Goal: Information Seeking & Learning: Check status

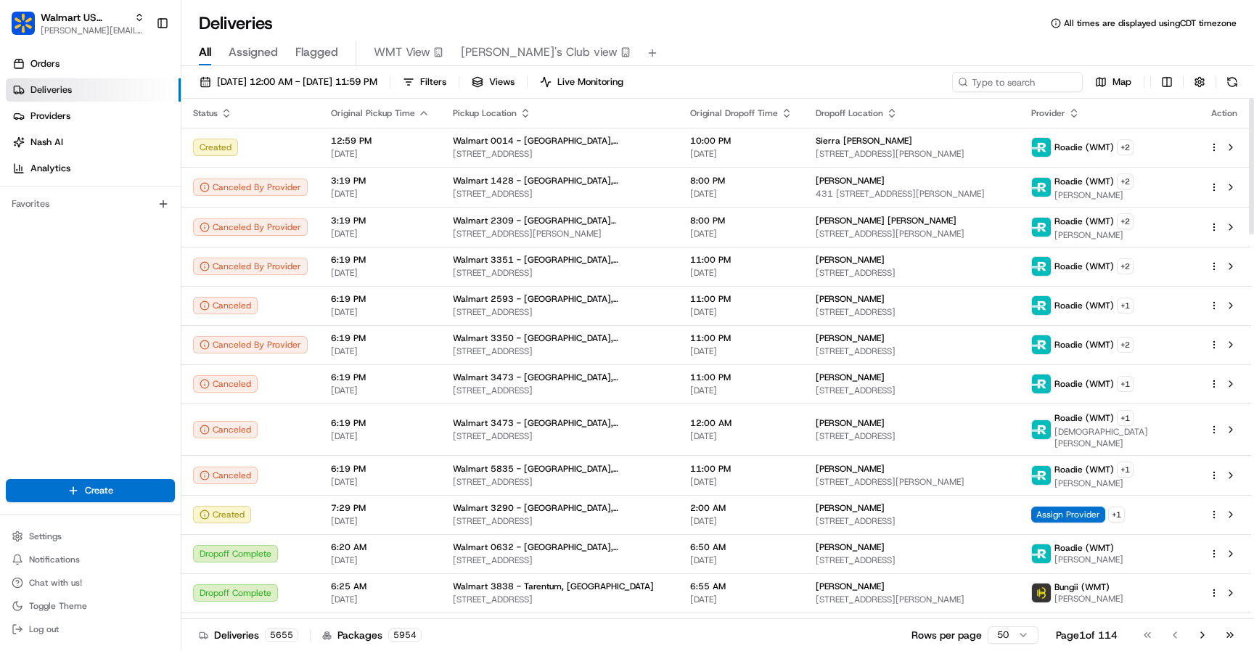
click at [226, 111] on icon "button" at bounding box center [227, 113] width 12 height 12
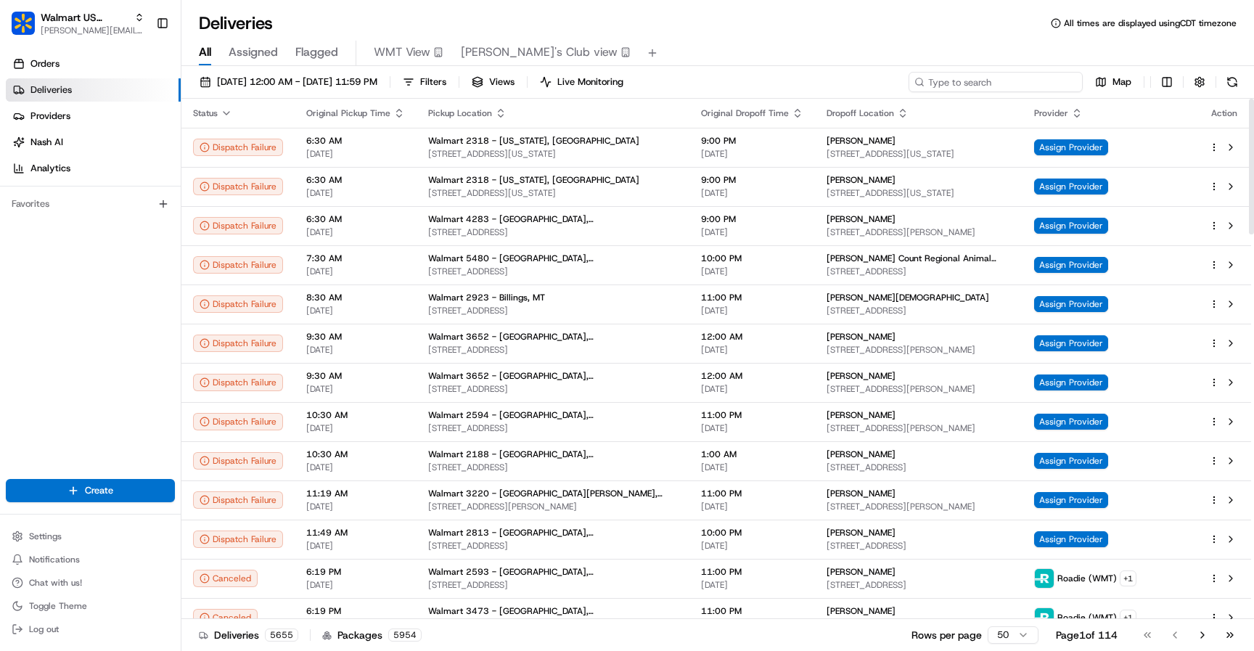
click at [1056, 86] on input at bounding box center [995, 82] width 174 height 20
type input "[PERSON_NAME]"
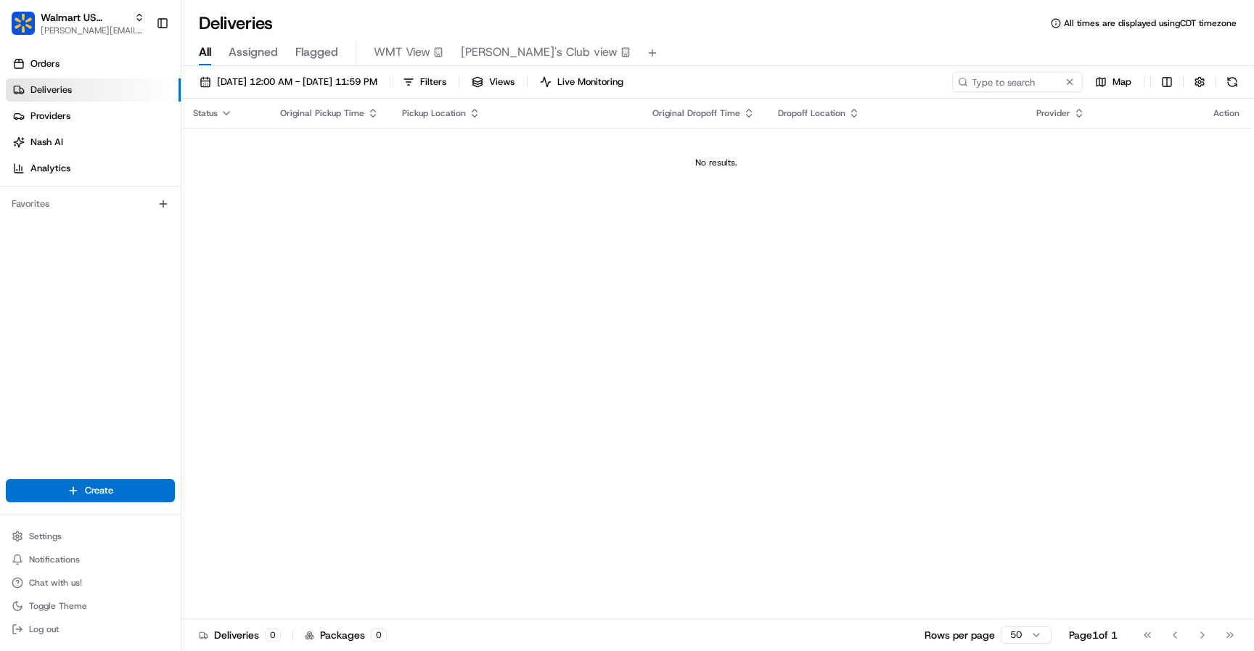
click at [314, 51] on span "Flagged" at bounding box center [316, 52] width 43 height 17
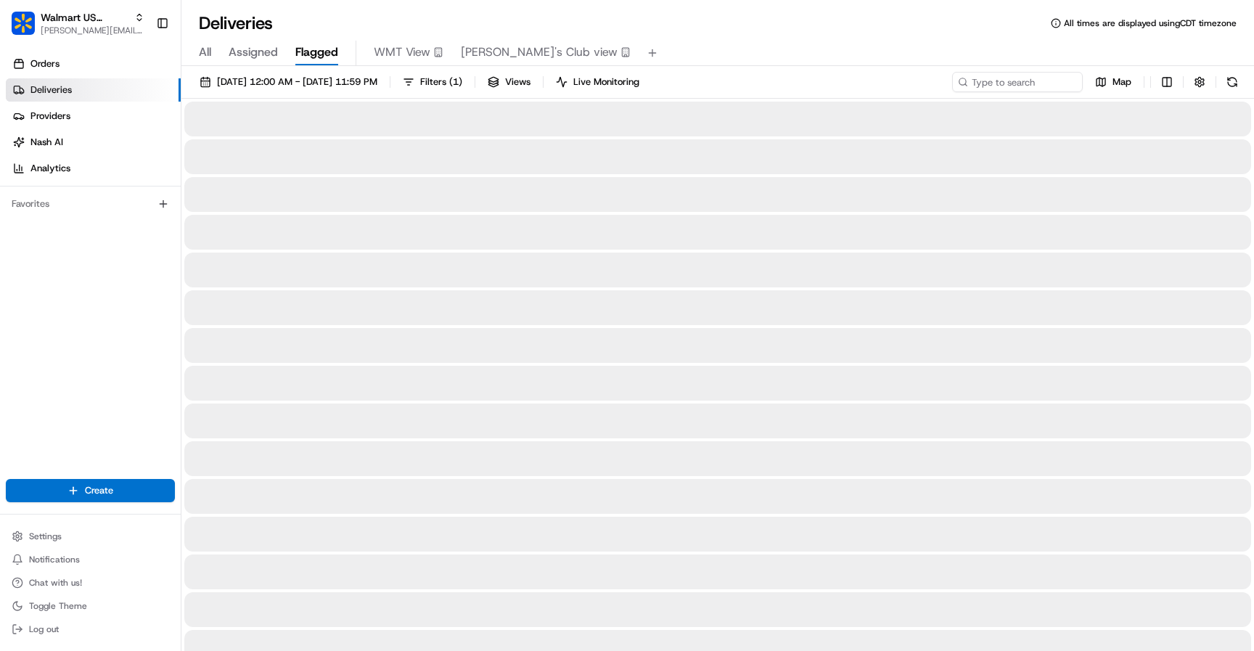
click at [256, 54] on span "Assigned" at bounding box center [253, 52] width 49 height 17
click at [213, 57] on div "All Assigned Flagged WMT View [PERSON_NAME]'s Club view" at bounding box center [717, 53] width 1072 height 25
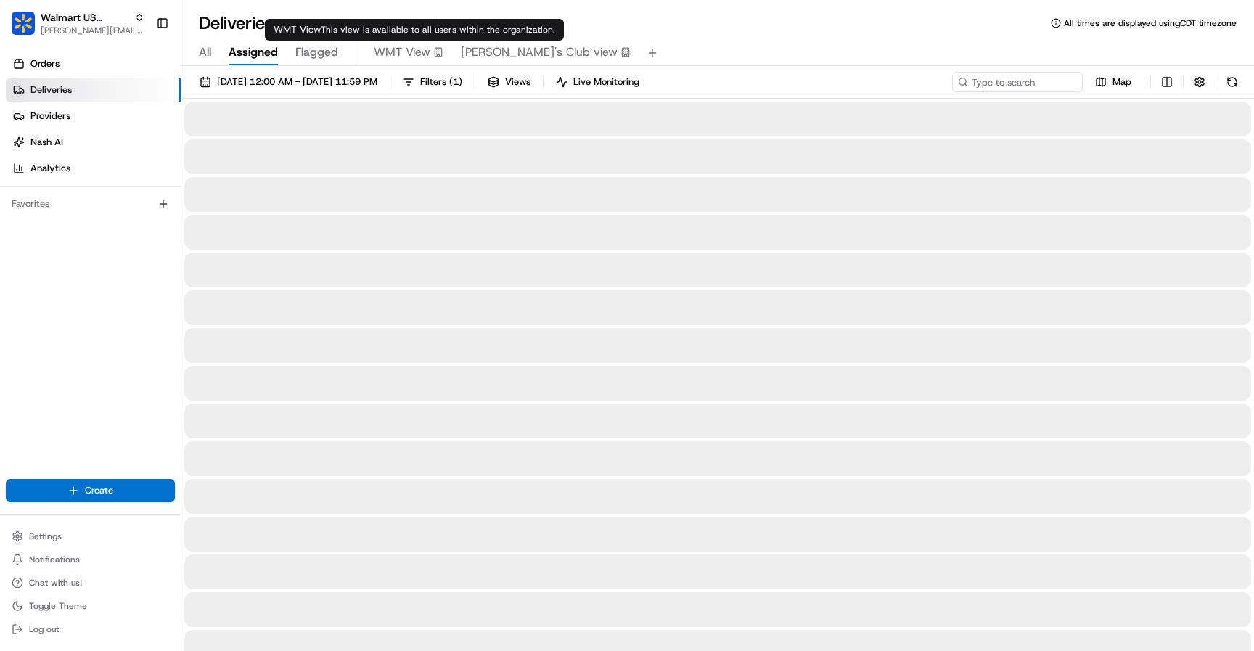
click at [384, 52] on span "WMT View" at bounding box center [402, 52] width 57 height 17
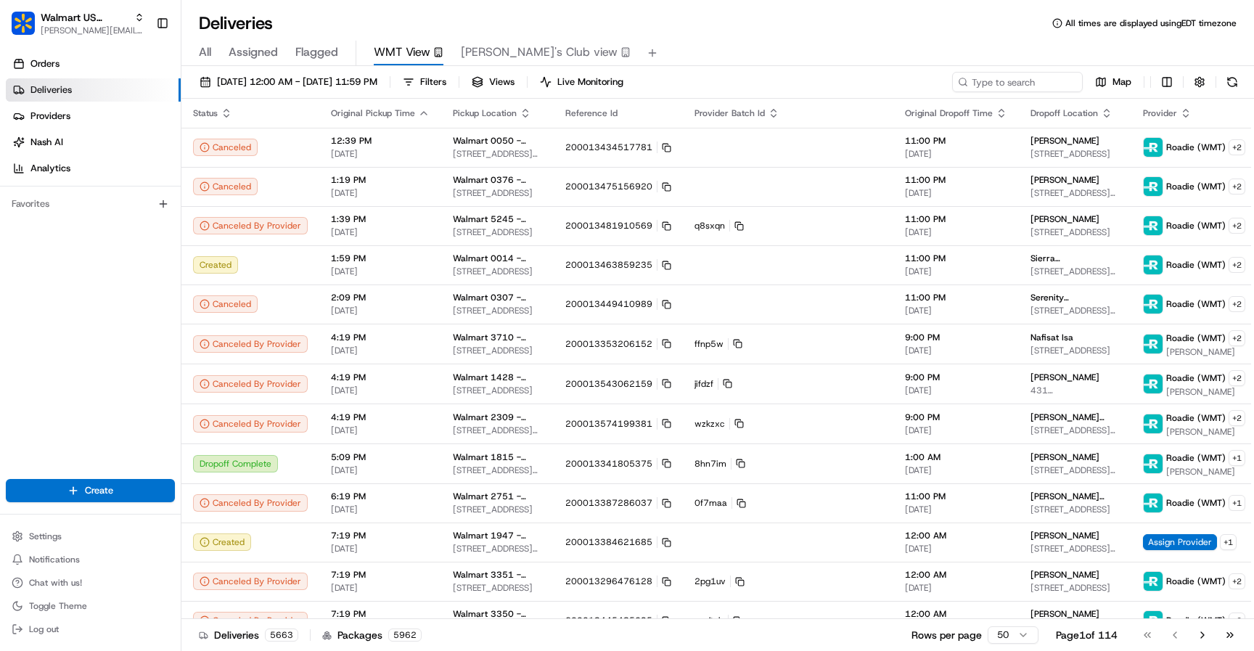
click at [966, 81] on icon at bounding box center [963, 82] width 10 height 10
click at [984, 79] on input at bounding box center [995, 82] width 174 height 20
paste input "200013399036023"
type input "200013399036023"
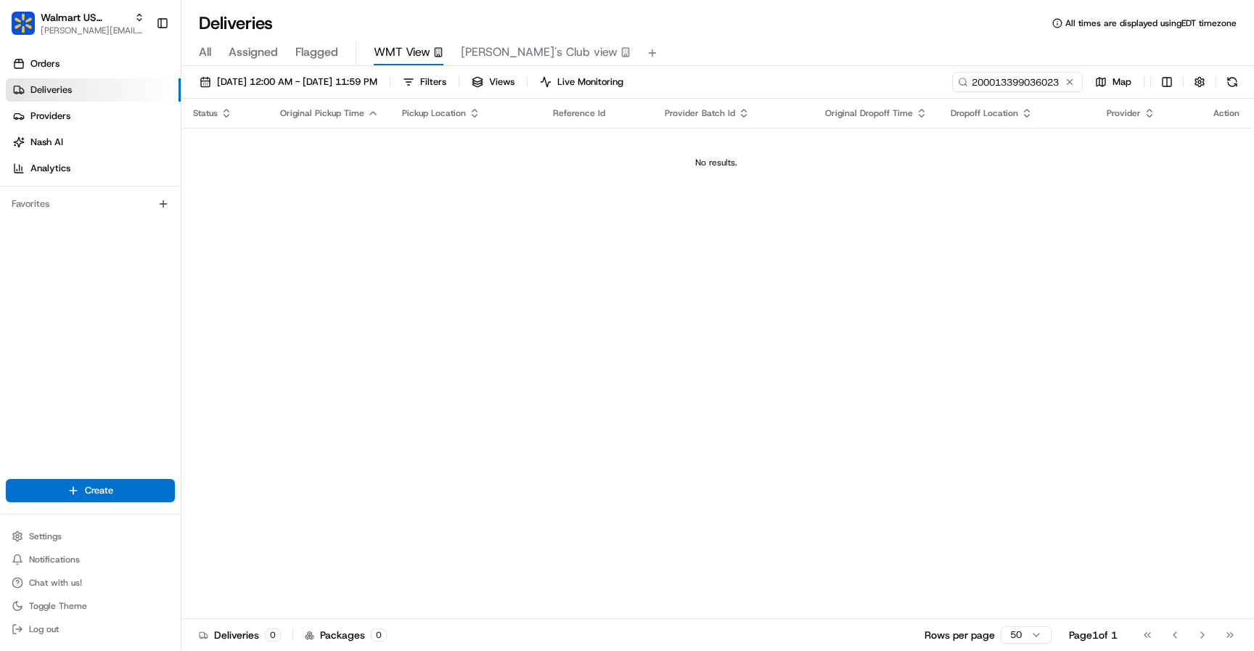
click at [218, 53] on div "All Assigned Flagged WMT View [PERSON_NAME]'s Club view" at bounding box center [717, 53] width 1072 height 25
click at [207, 52] on span "All" at bounding box center [205, 52] width 12 height 17
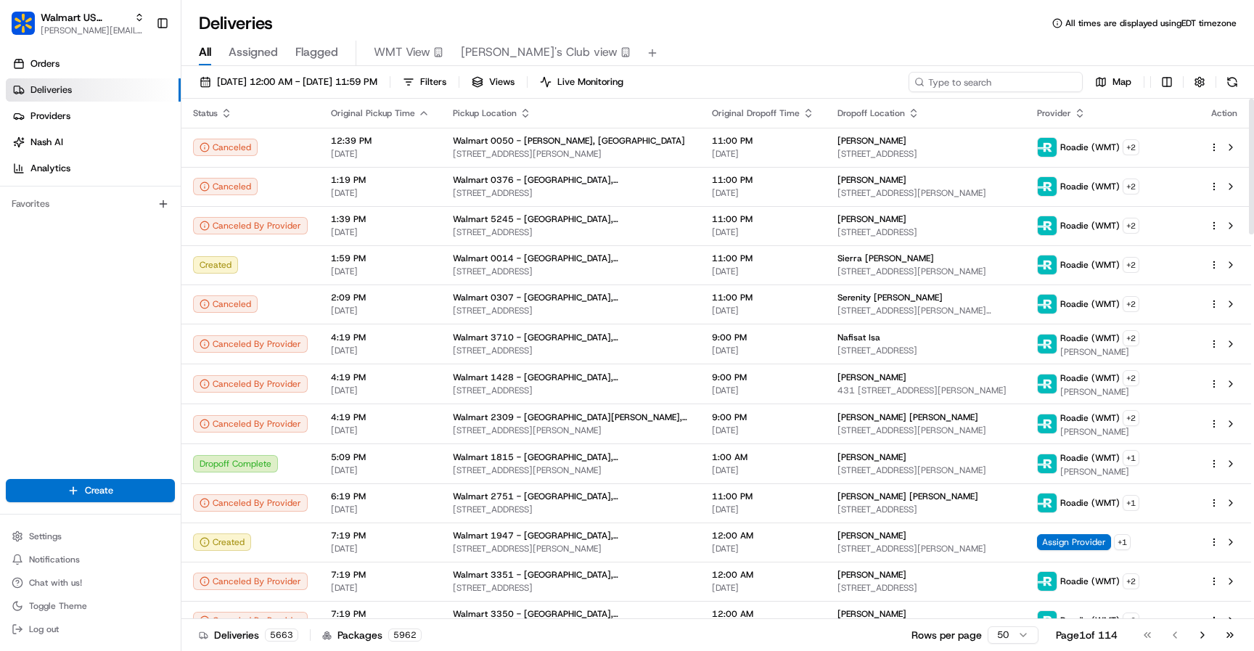
click at [1035, 79] on input at bounding box center [995, 82] width 174 height 20
paste input "200013399036023"
type input "200013399036023"
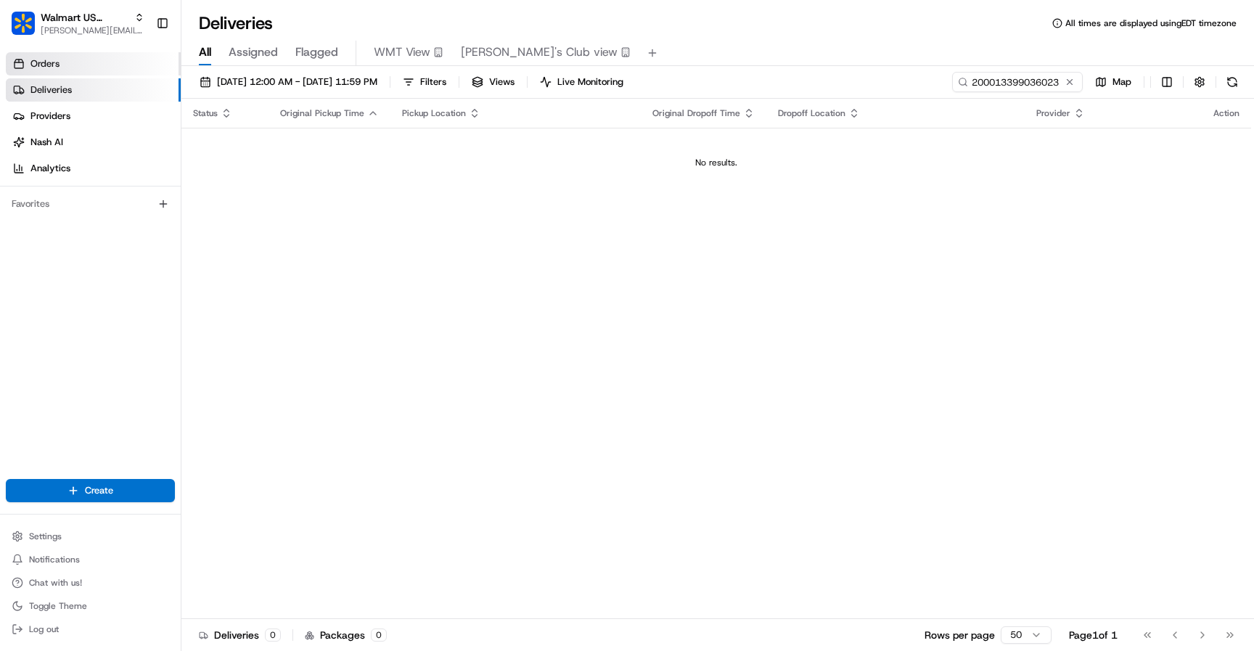
click at [80, 56] on link "Orders" at bounding box center [93, 63] width 175 height 23
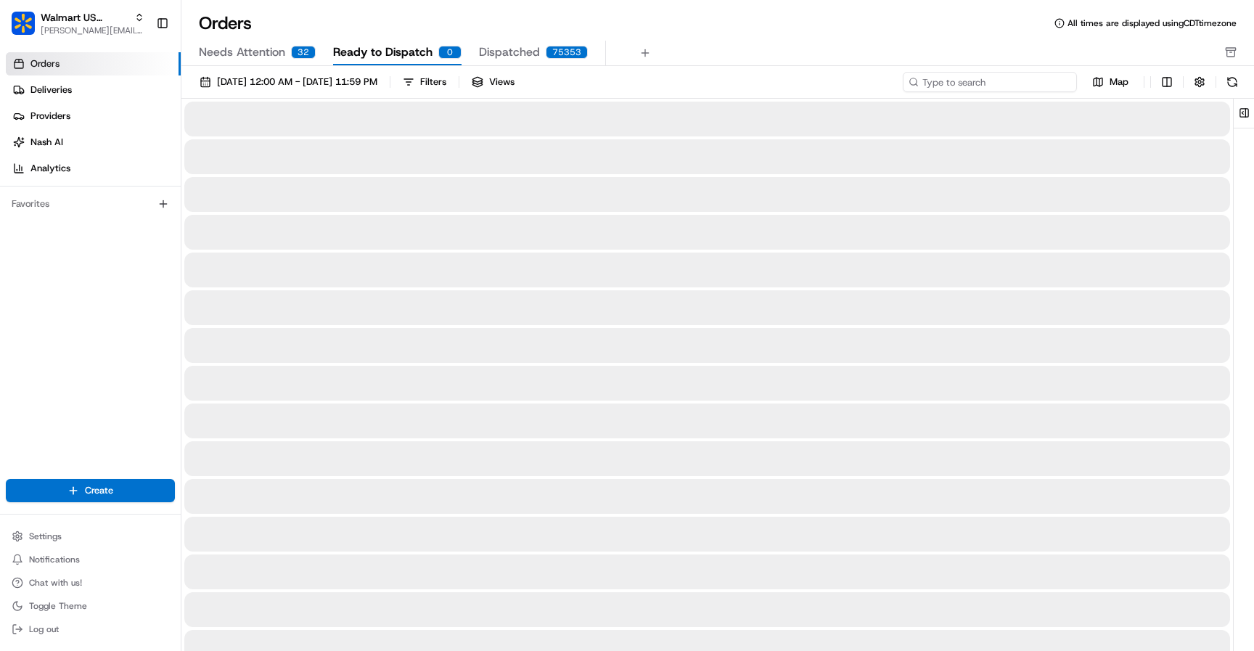
click at [1019, 86] on input at bounding box center [990, 82] width 174 height 20
paste input "200013399036023"
type input "200013399036023"
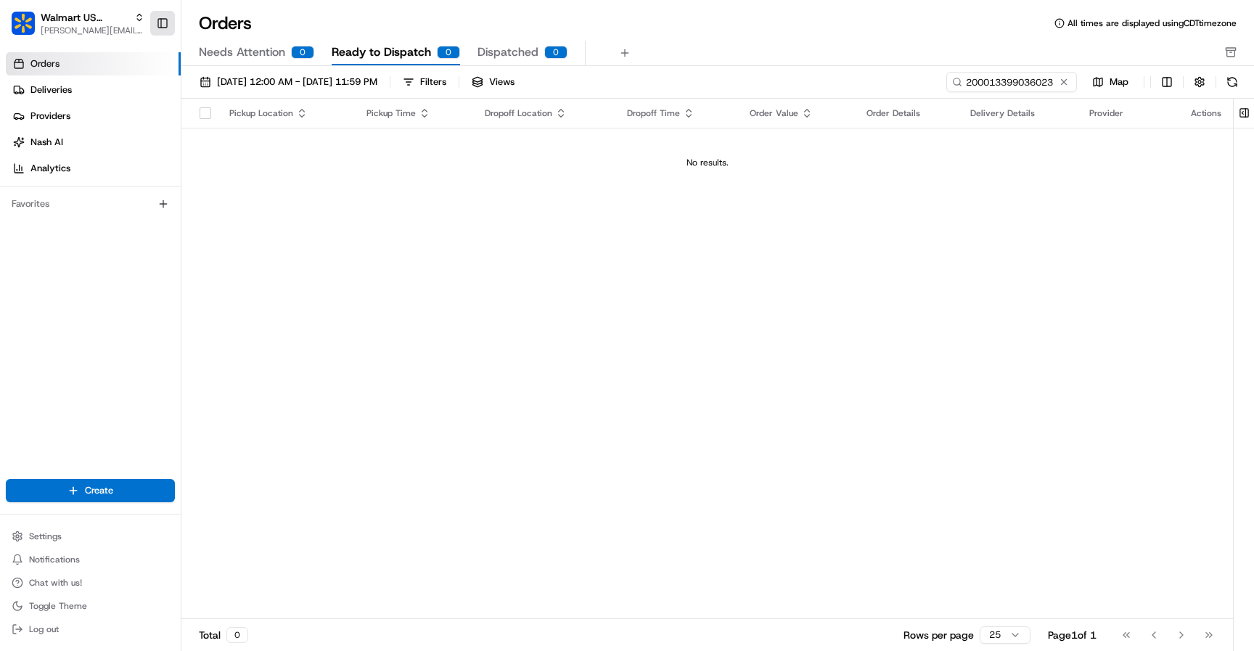
click at [165, 23] on button "Toggle Sidebar" at bounding box center [162, 23] width 25 height 25
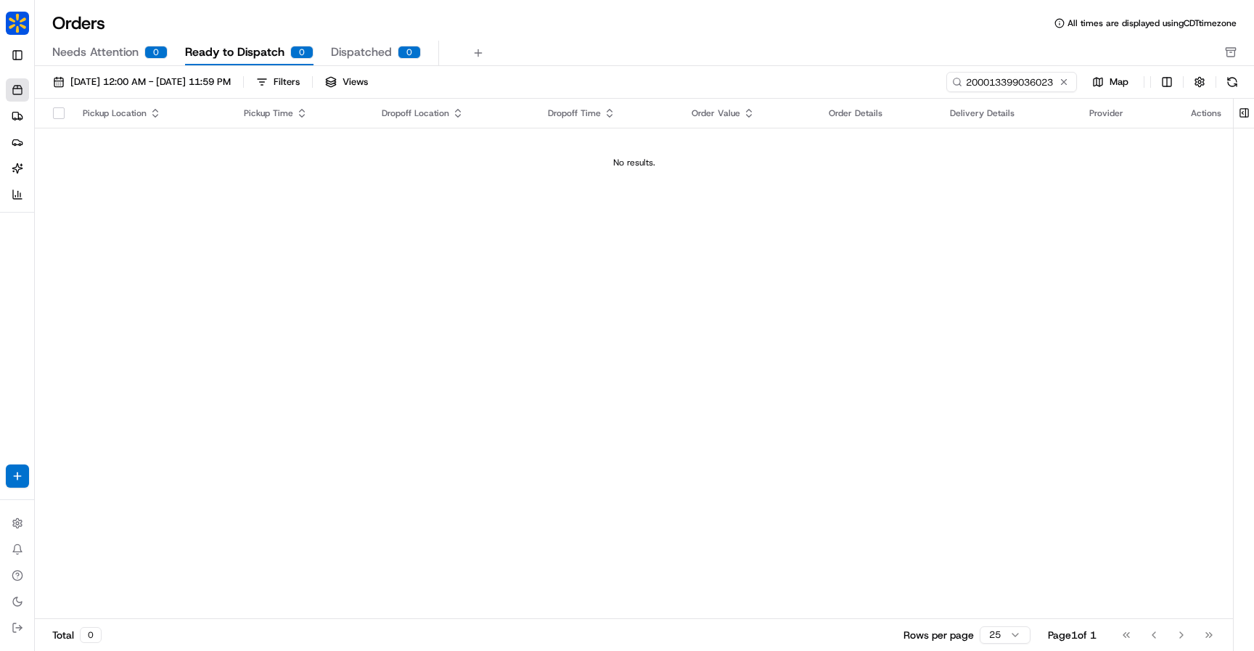
click at [21, 43] on div "Walmart US Corporate [PERSON_NAME][EMAIL_ADDRESS][DOMAIN_NAME] Toggle Sidebar" at bounding box center [17, 36] width 22 height 61
click at [18, 52] on button "Toggle Sidebar" at bounding box center [17, 55] width 23 height 23
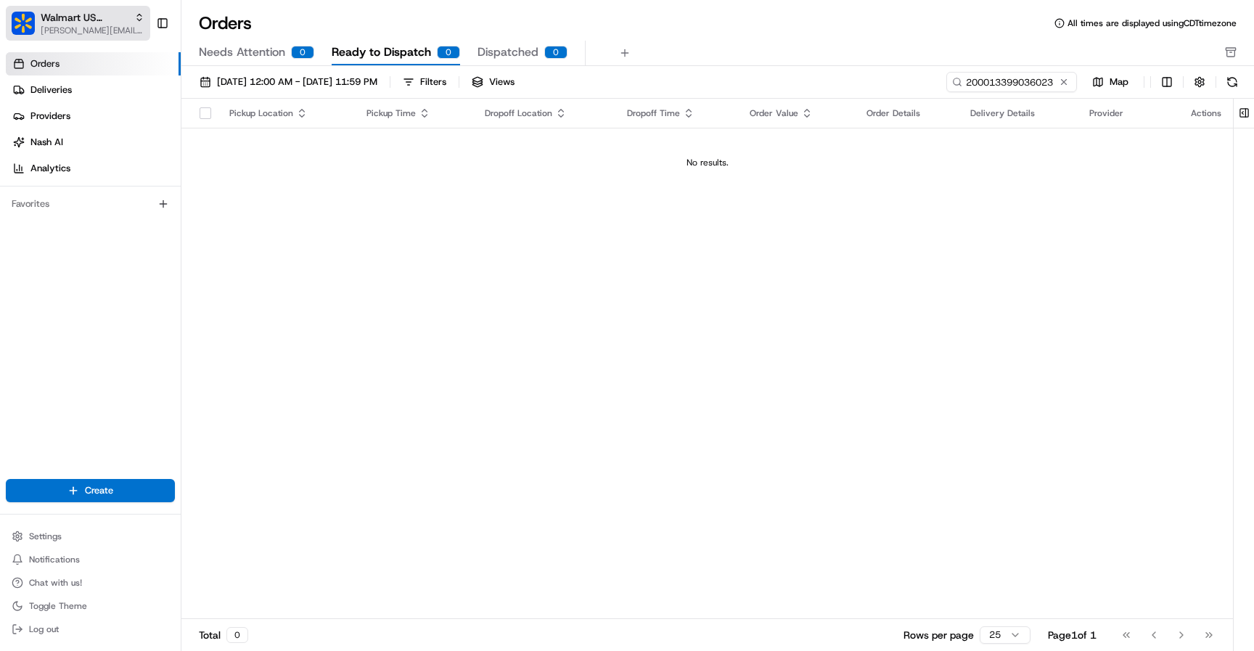
click at [133, 33] on span "[PERSON_NAME][EMAIL_ADDRESS][DOMAIN_NAME]" at bounding box center [93, 31] width 104 height 12
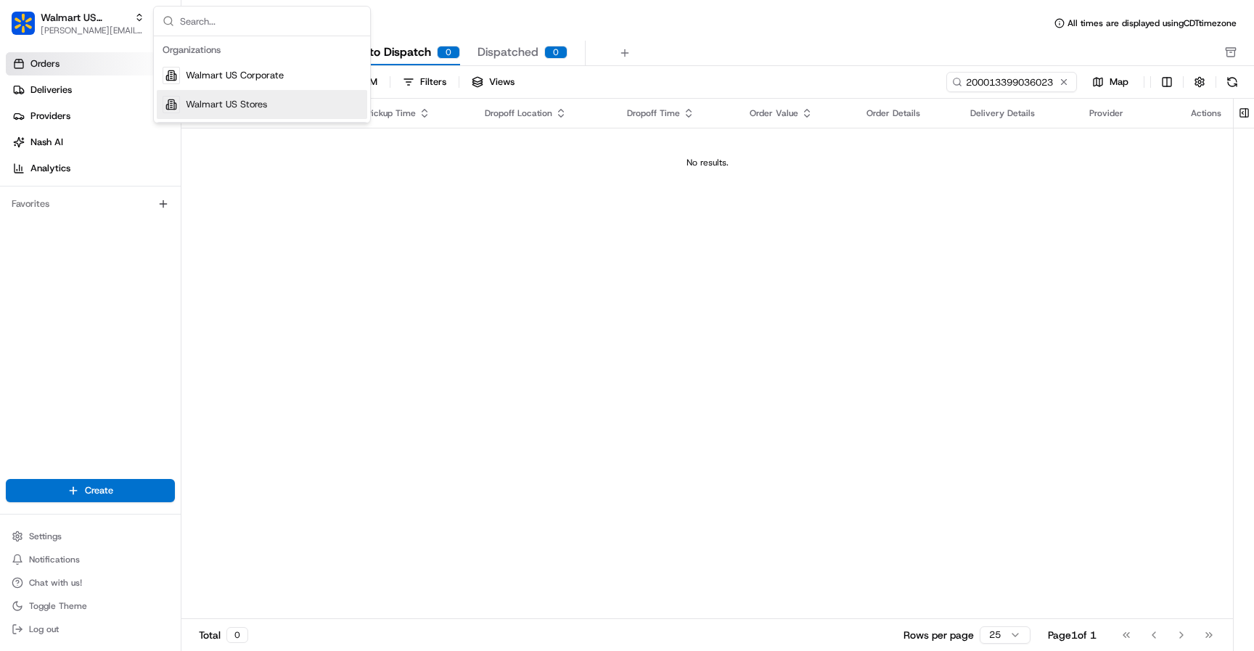
click at [173, 97] on div "Suggestions" at bounding box center [171, 104] width 17 height 17
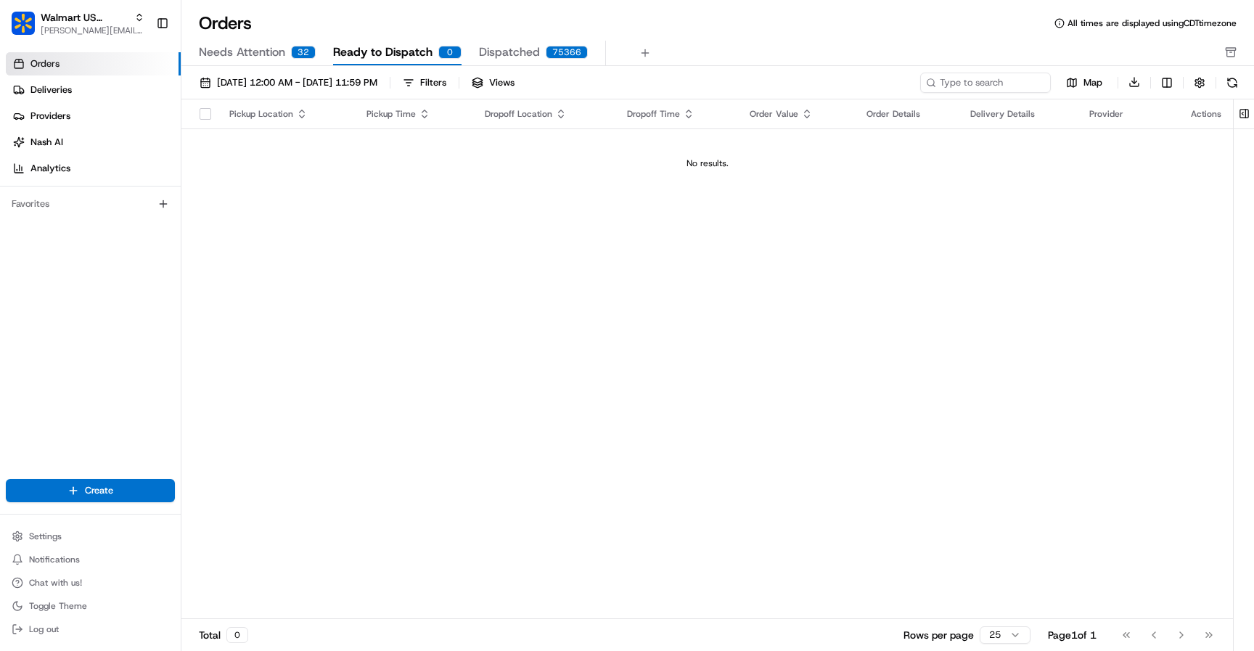
click at [264, 54] on span "Needs Attention" at bounding box center [242, 52] width 86 height 17
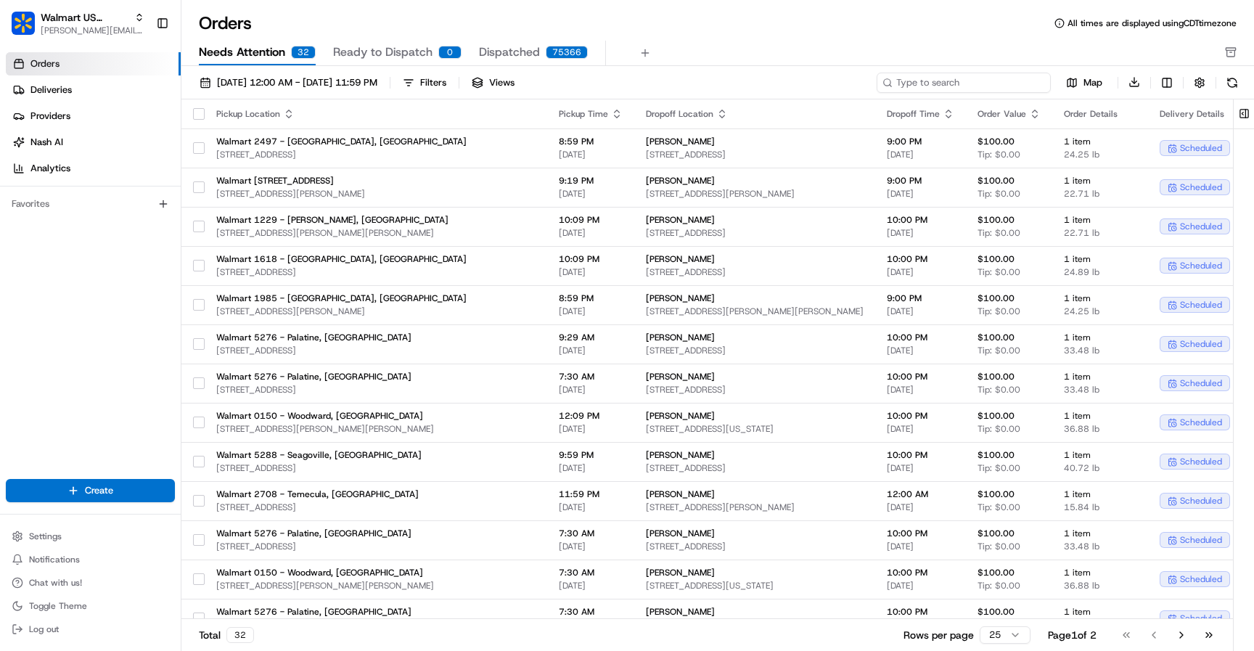
click at [1008, 88] on input at bounding box center [963, 83] width 174 height 20
paste input "200013399036023"
type input "200013399036023"
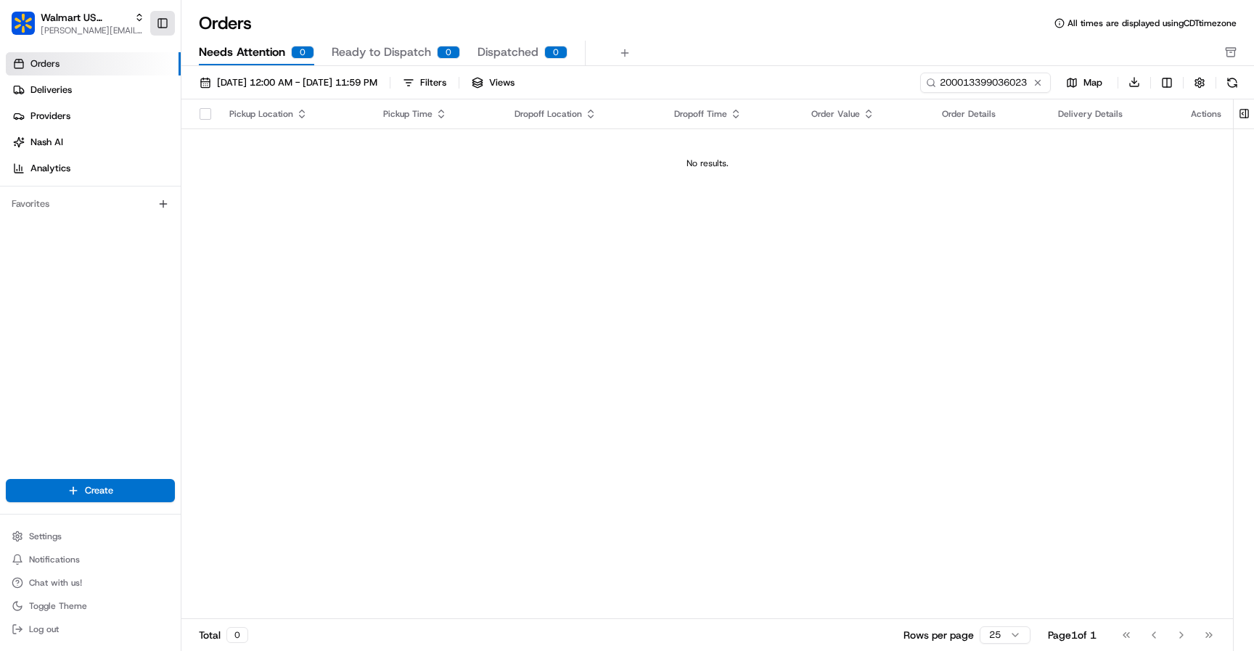
click at [160, 21] on button "Toggle Sidebar" at bounding box center [162, 23] width 25 height 25
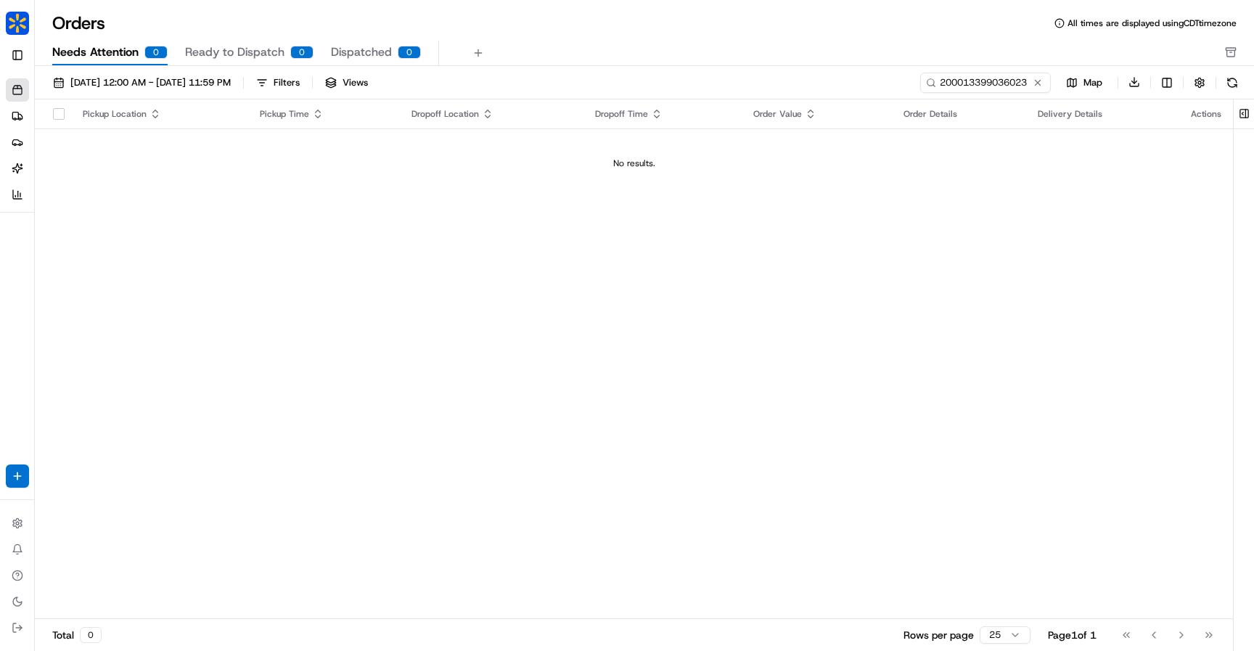
click at [15, 19] on img "button" at bounding box center [17, 23] width 23 height 23
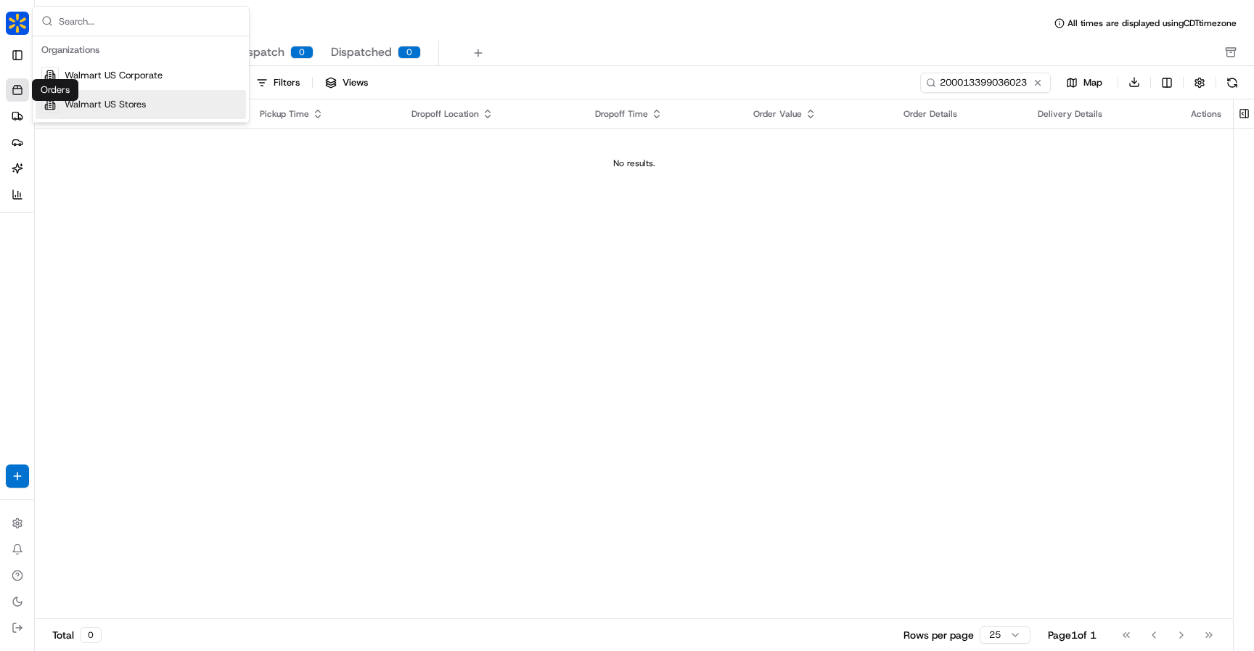
click at [73, 103] on span "Walmart US Stores" at bounding box center [105, 104] width 81 height 13
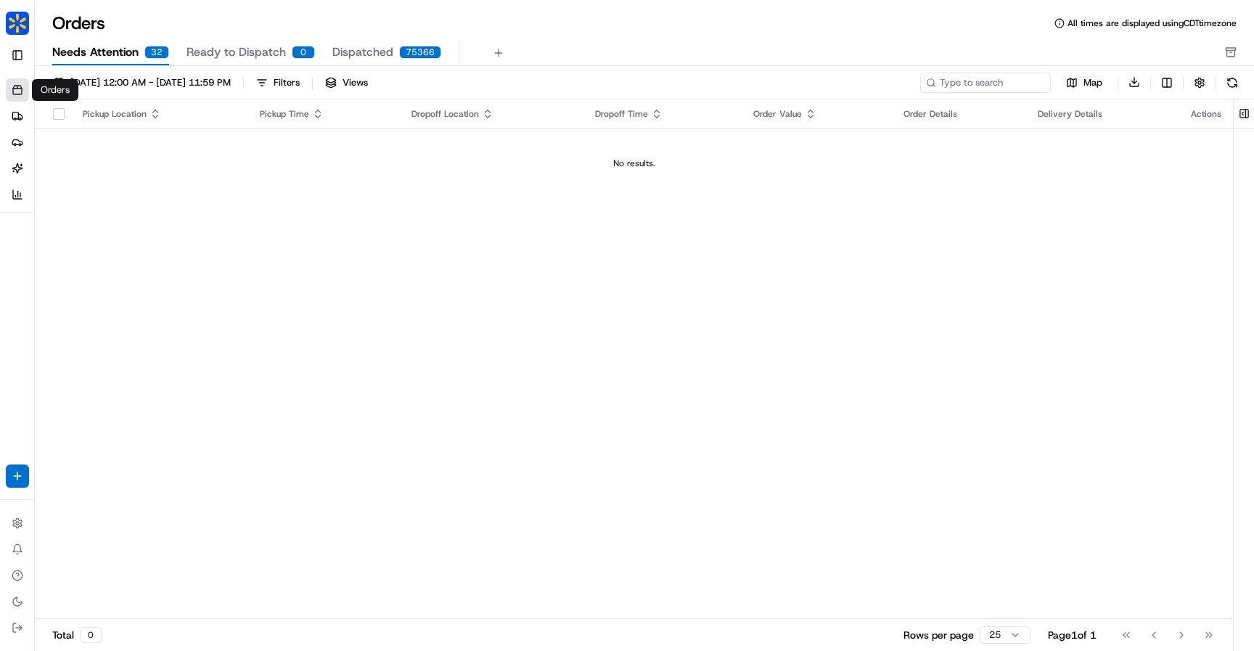
click at [4, 59] on div "Walmart US Stores [PERSON_NAME][EMAIL_ADDRESS][DOMAIN_NAME] Toggle Sidebar" at bounding box center [17, 36] width 34 height 73
click at [466, 284] on div "Pickup Location Pickup Time Dropoff Location Dropoff Time Order Value Order Det…" at bounding box center [634, 359] width 1198 height 520
click at [25, 54] on button "Toggle Sidebar" at bounding box center [17, 55] width 23 height 23
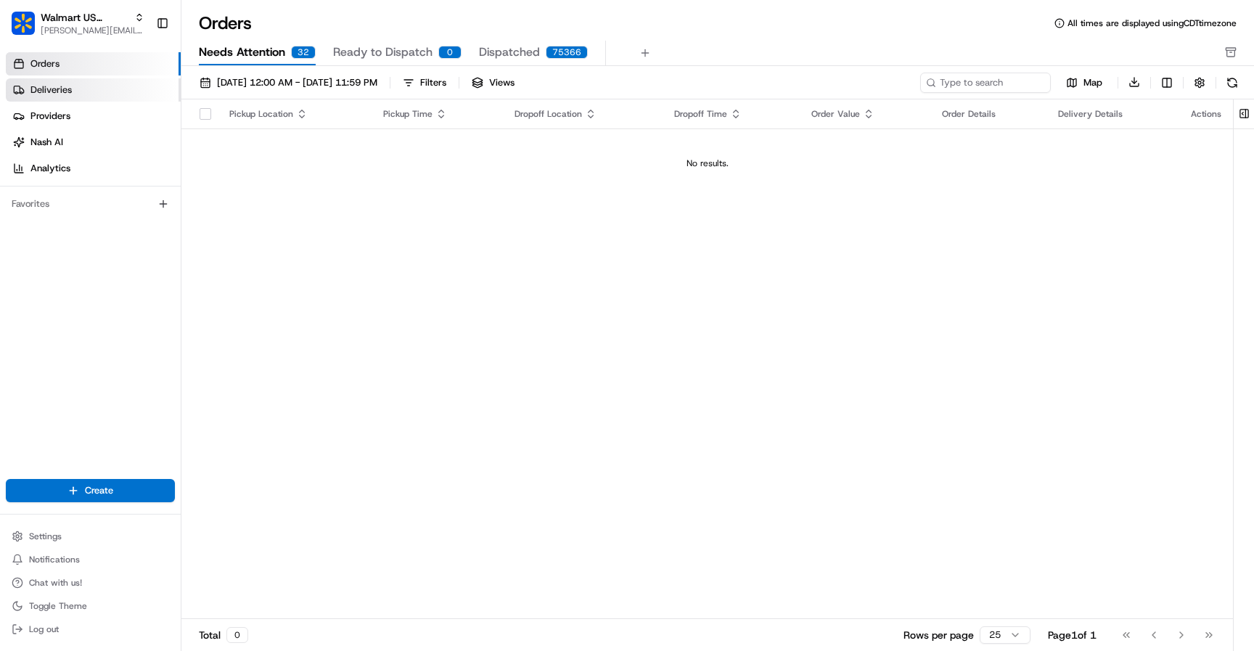
click at [52, 99] on link "Deliveries" at bounding box center [93, 89] width 175 height 23
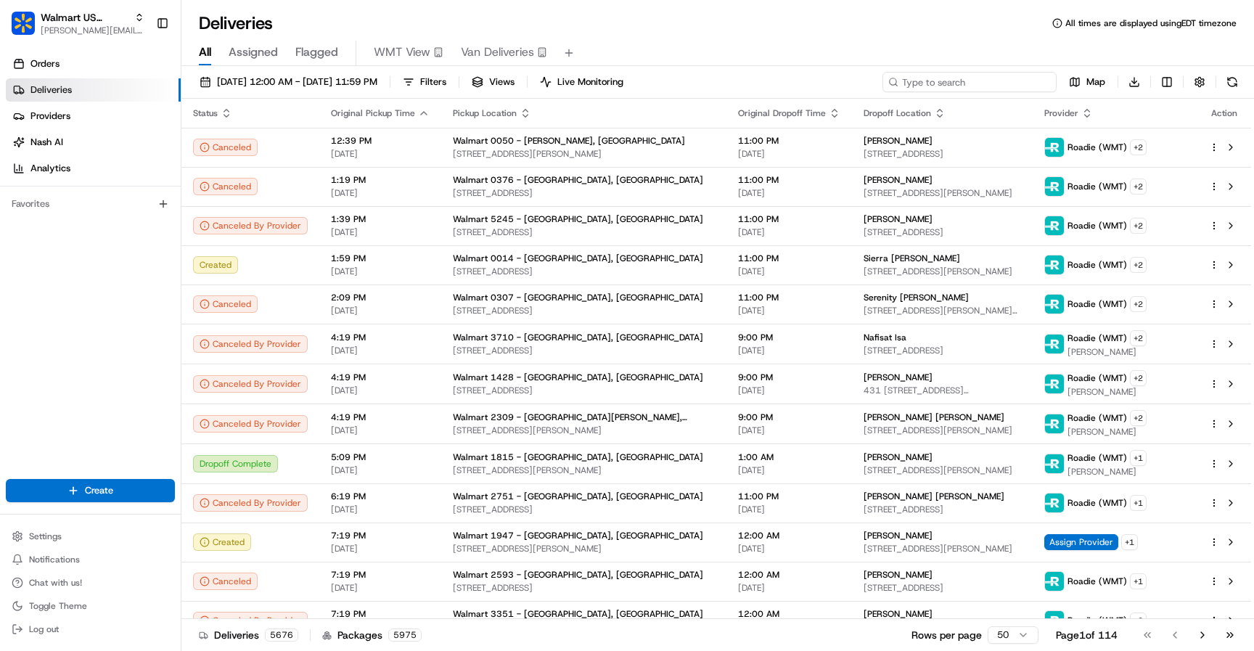
click at [983, 79] on input at bounding box center [969, 82] width 174 height 20
paste input "200013399036023"
type input "200013399036023"
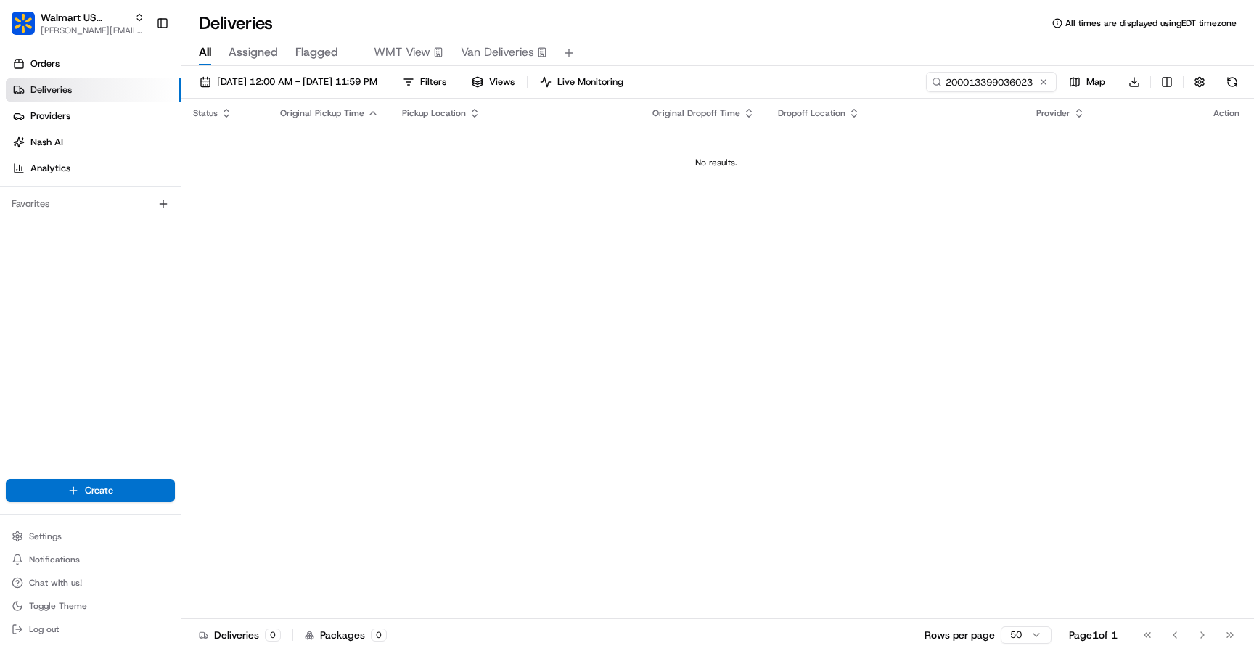
click at [105, 103] on ul "Orders Deliveries Providers [PERSON_NAME] Analytics" at bounding box center [93, 116] width 175 height 128
click at [96, 123] on link "Providers" at bounding box center [93, 115] width 175 height 23
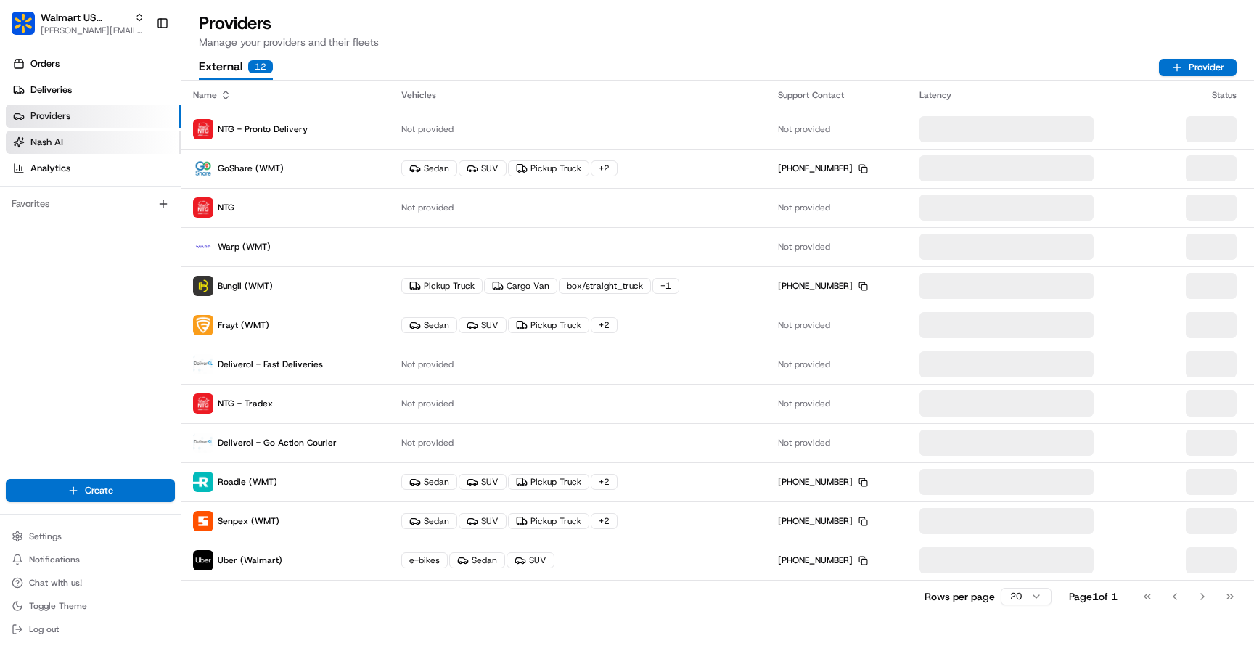
click at [89, 144] on link "Nash AI" at bounding box center [93, 142] width 175 height 23
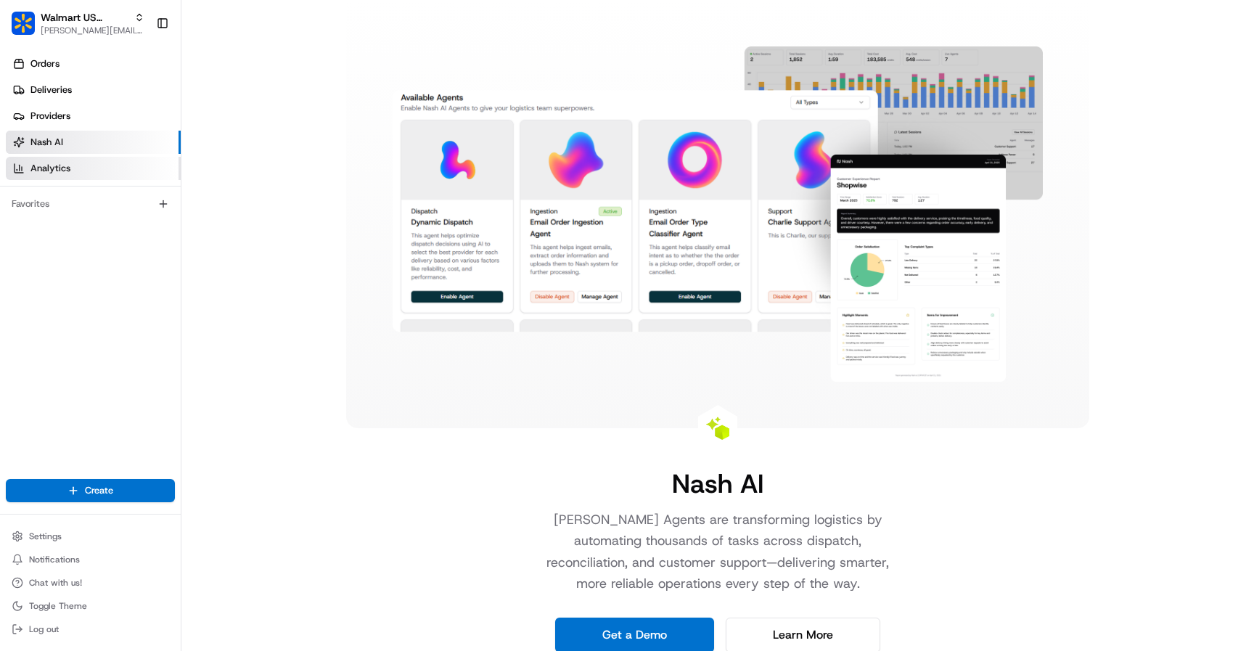
click at [83, 170] on link "Analytics" at bounding box center [93, 168] width 175 height 23
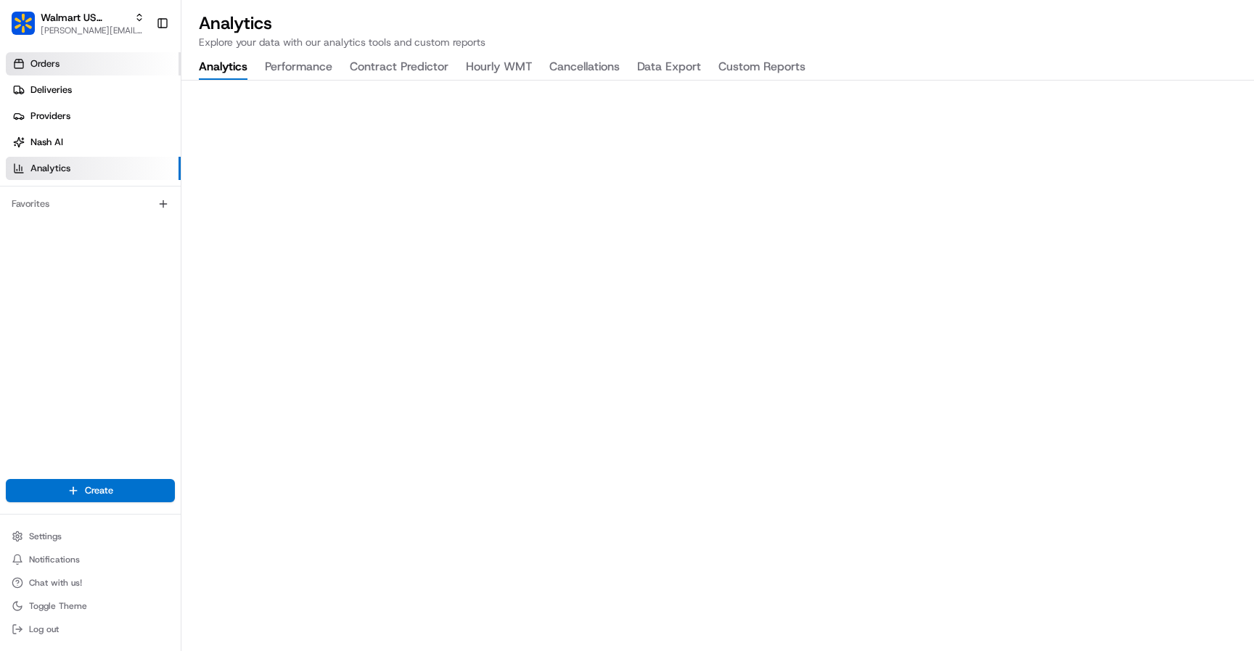
click at [98, 59] on link "Orders" at bounding box center [93, 63] width 175 height 23
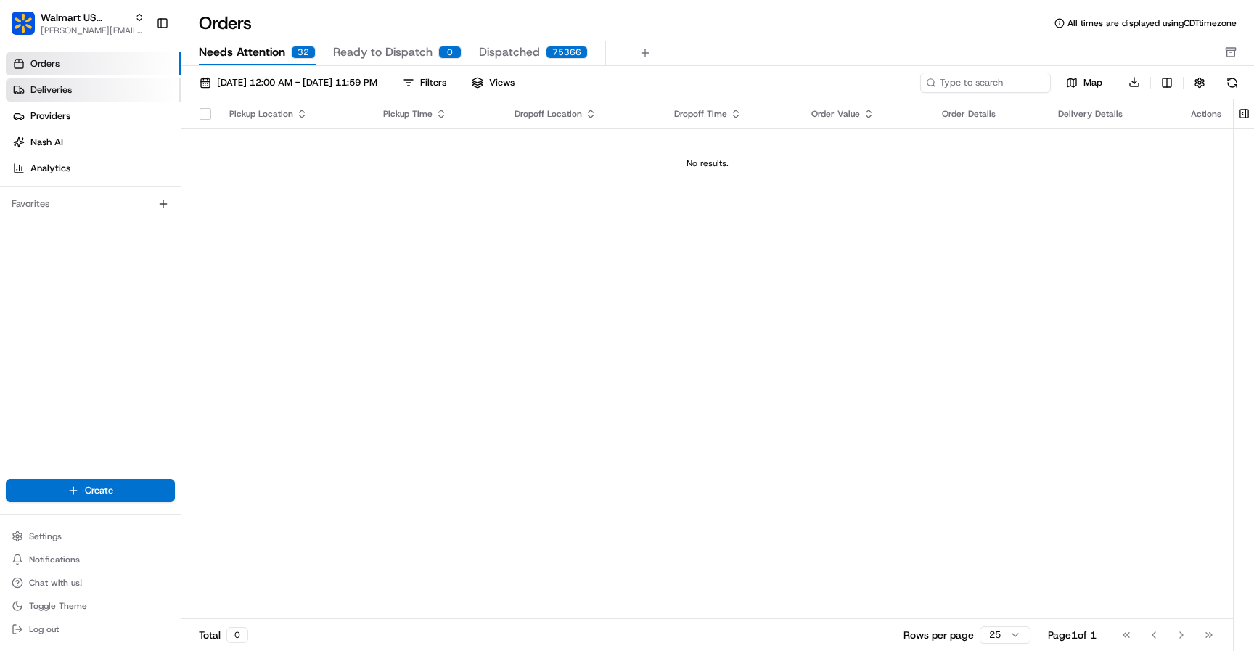
click at [114, 99] on link "Deliveries" at bounding box center [93, 89] width 175 height 23
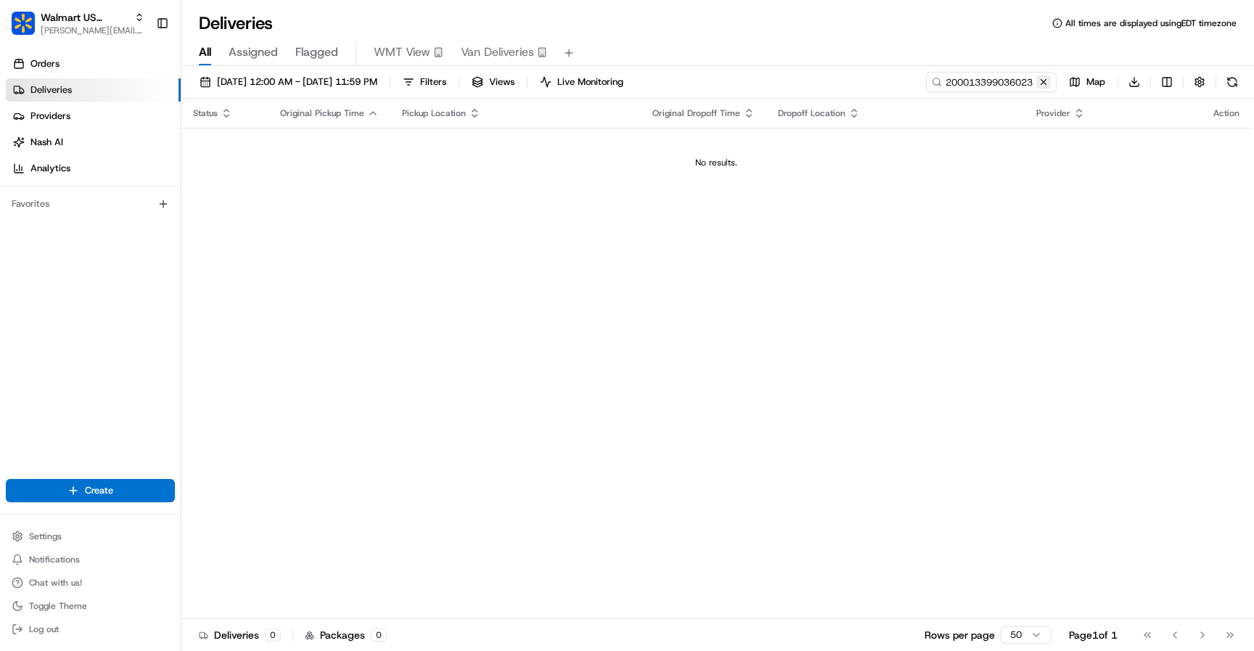
click at [1042, 81] on button at bounding box center [1043, 82] width 15 height 15
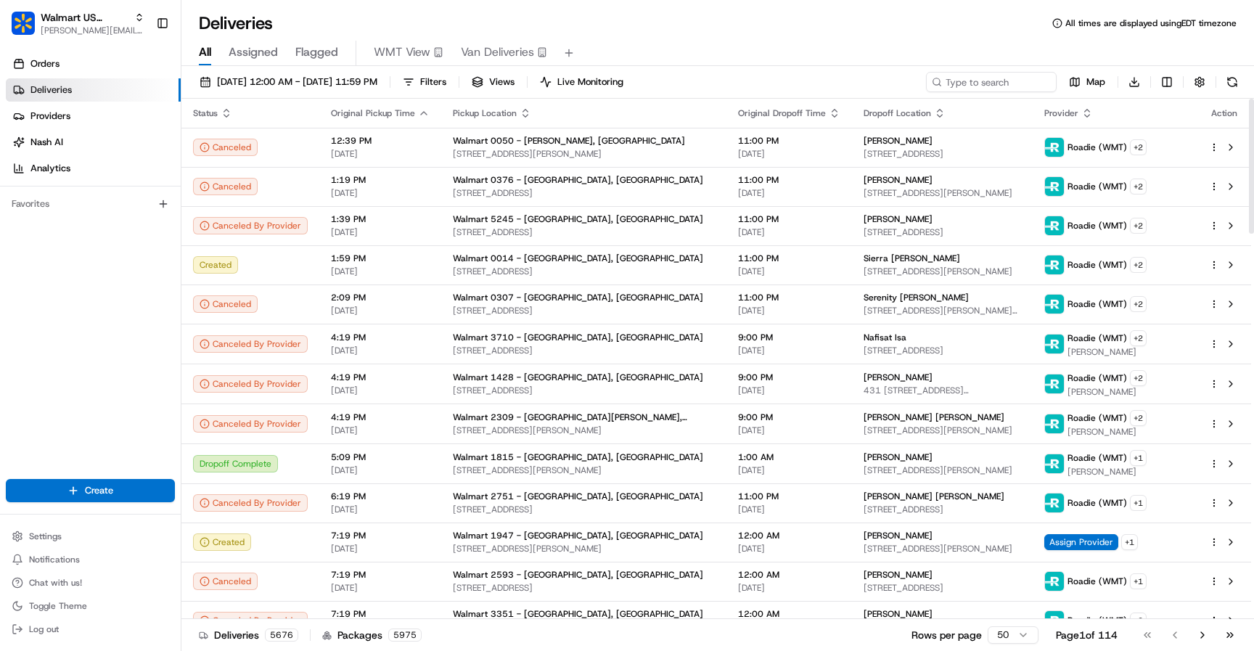
click at [218, 104] on th "Status" at bounding box center [250, 113] width 138 height 29
click at [222, 112] on icon "button" at bounding box center [227, 113] width 12 height 12
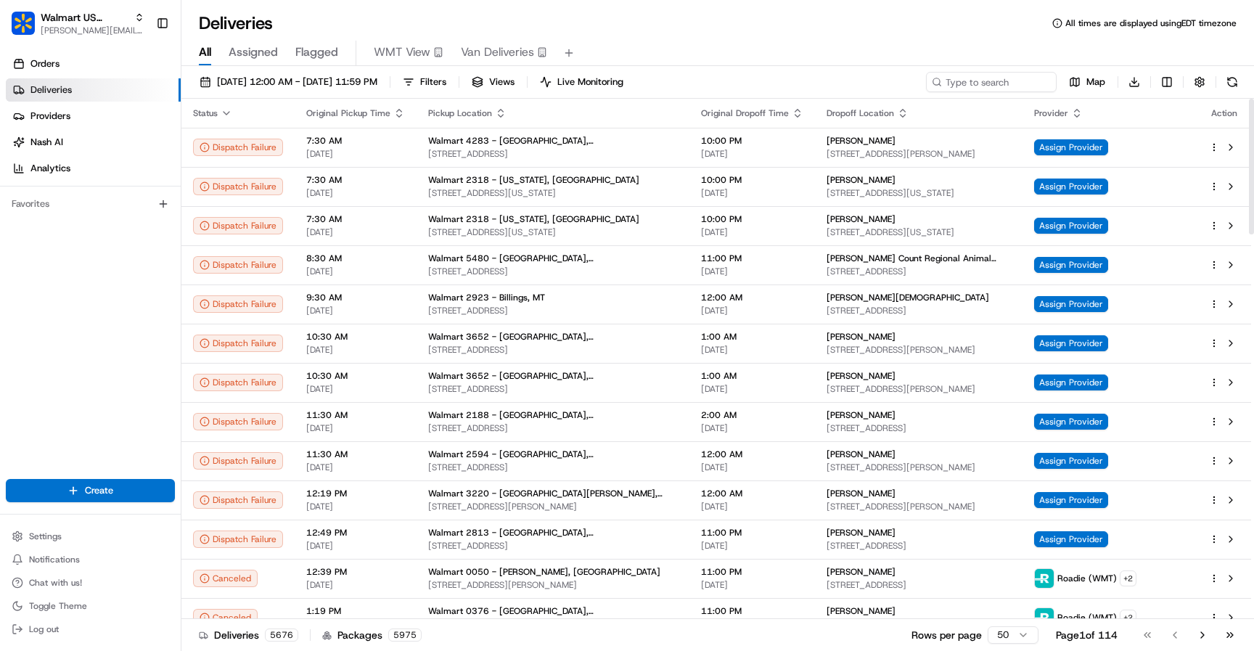
click at [227, 117] on icon "button" at bounding box center [227, 113] width 12 height 12
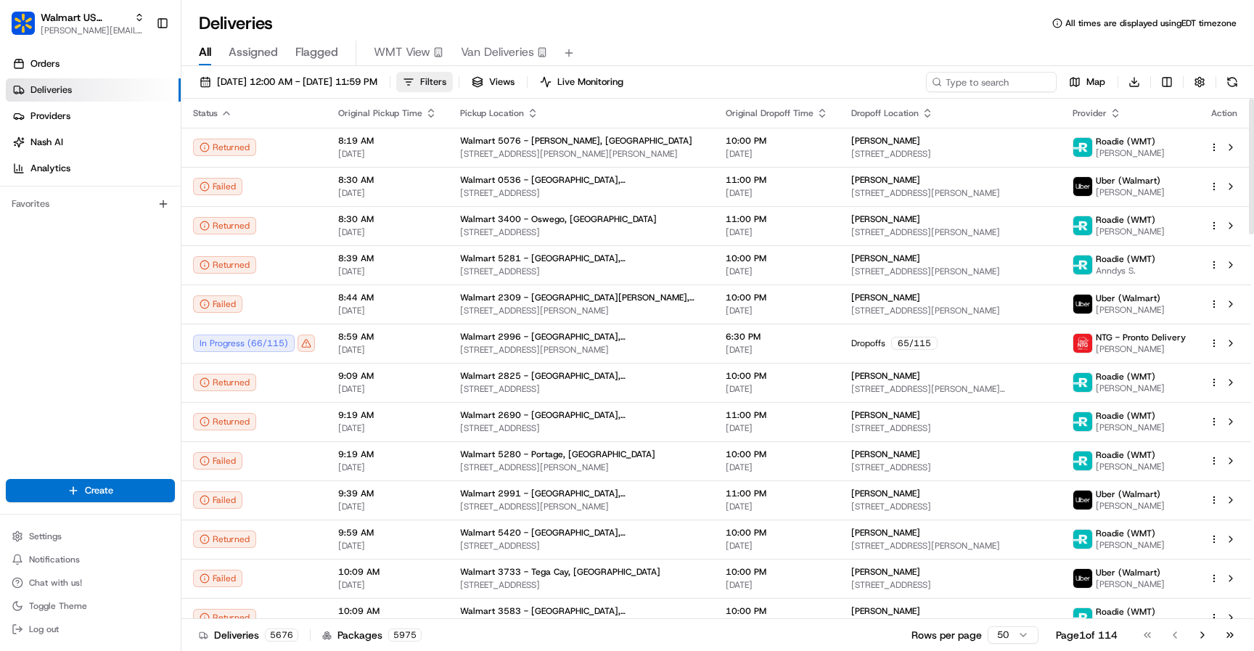
click at [446, 84] on span "Filters" at bounding box center [433, 81] width 26 height 13
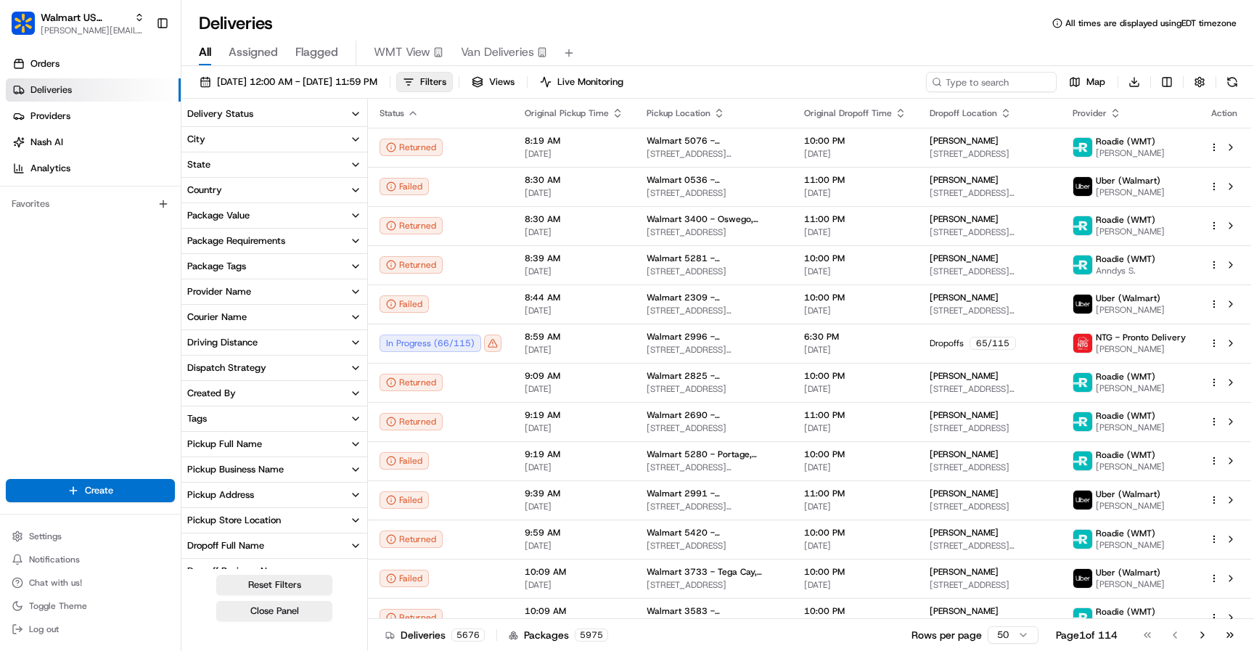
click at [261, 157] on button "State" at bounding box center [274, 164] width 186 height 25
click at [259, 163] on button "State" at bounding box center [274, 164] width 186 height 25
click at [357, 163] on icon "button" at bounding box center [356, 165] width 12 height 12
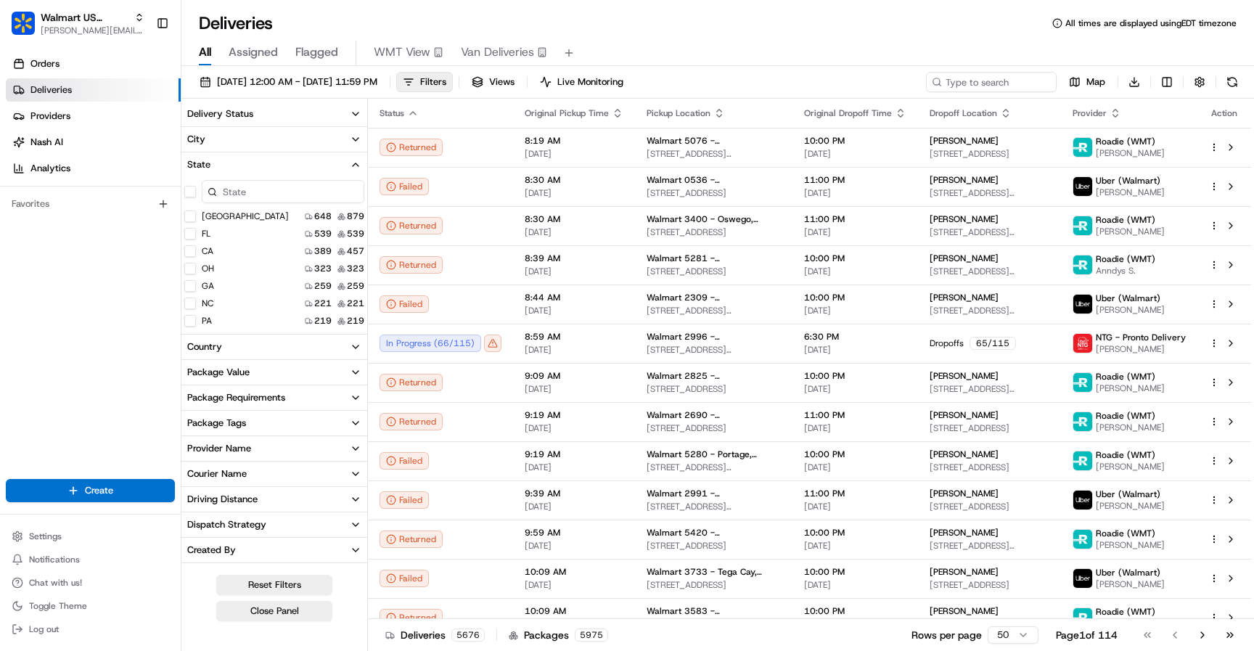
click at [236, 194] on input at bounding box center [283, 191] width 163 height 23
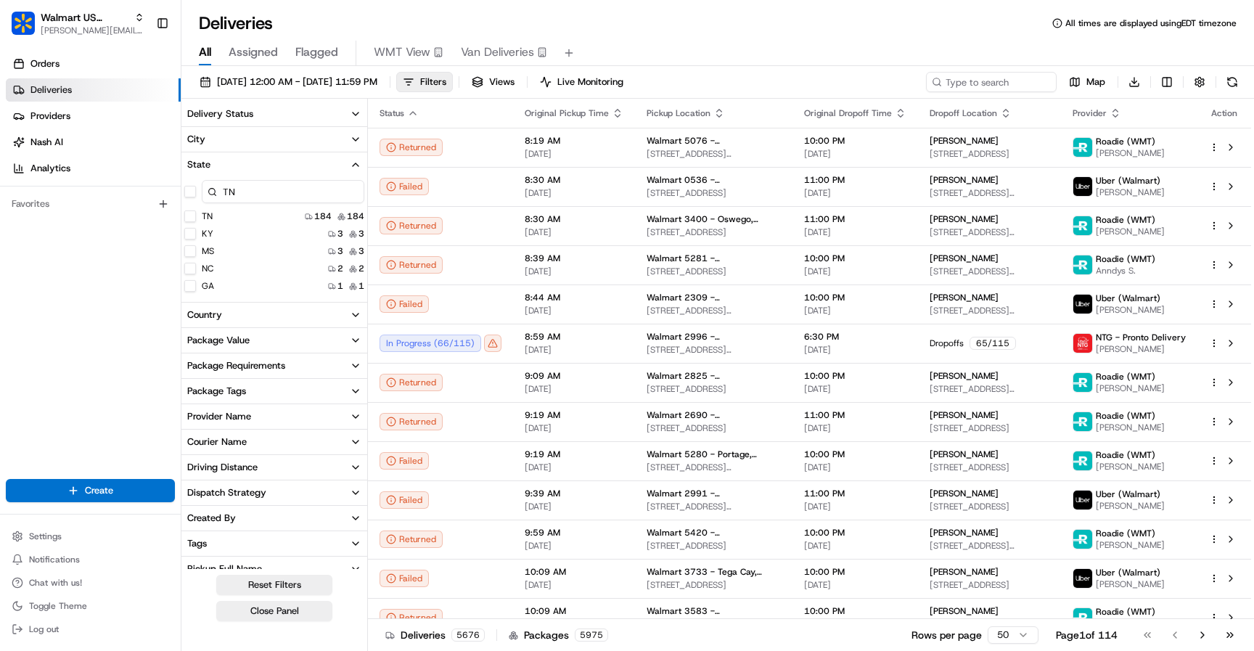
type input "TN"
click at [192, 218] on button "TN" at bounding box center [190, 216] width 12 height 12
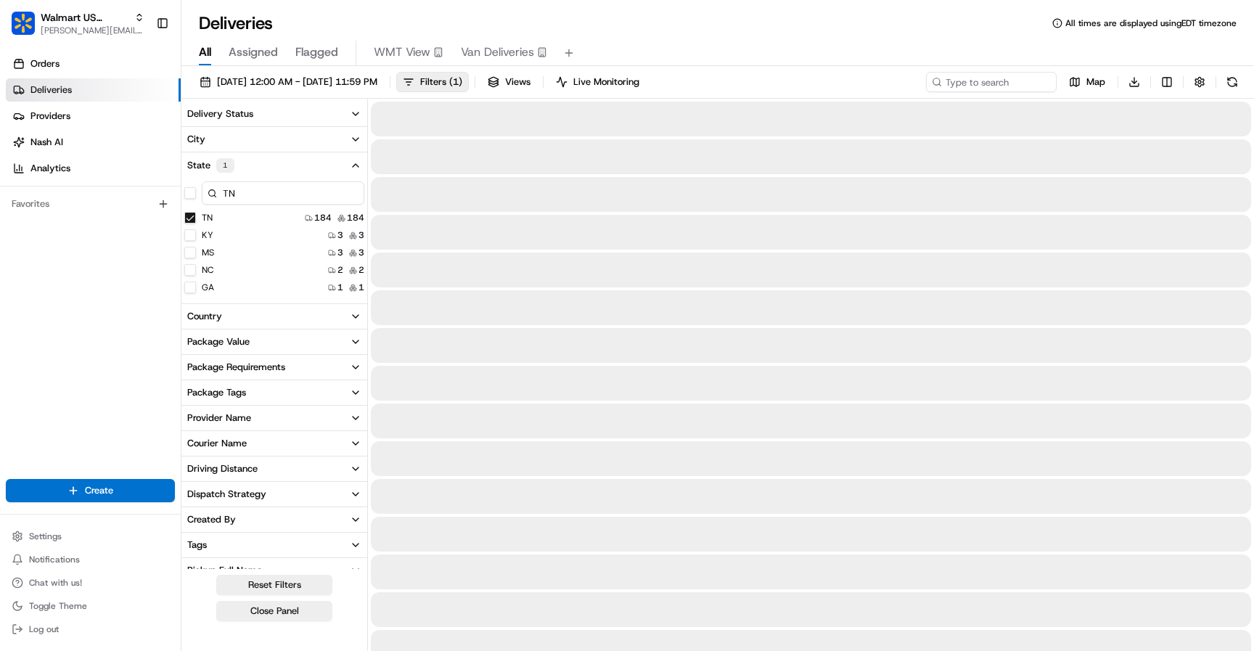
click at [354, 167] on icon "button" at bounding box center [356, 166] width 12 height 12
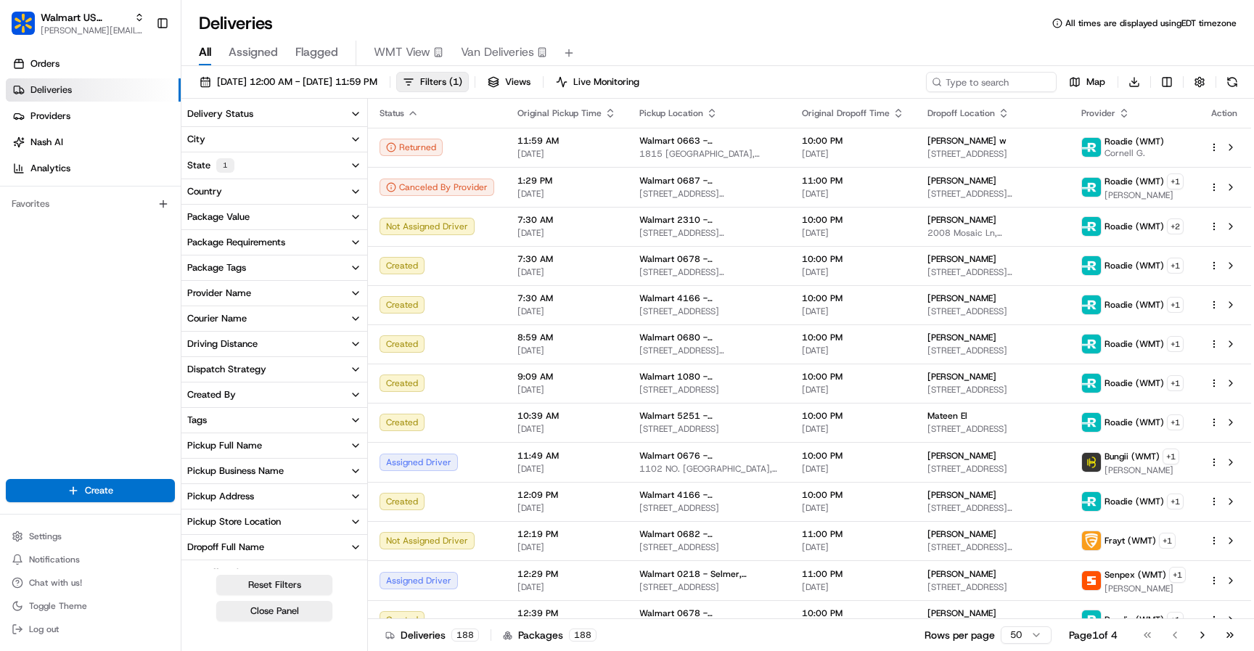
click at [353, 113] on icon "button" at bounding box center [356, 113] width 6 height 3
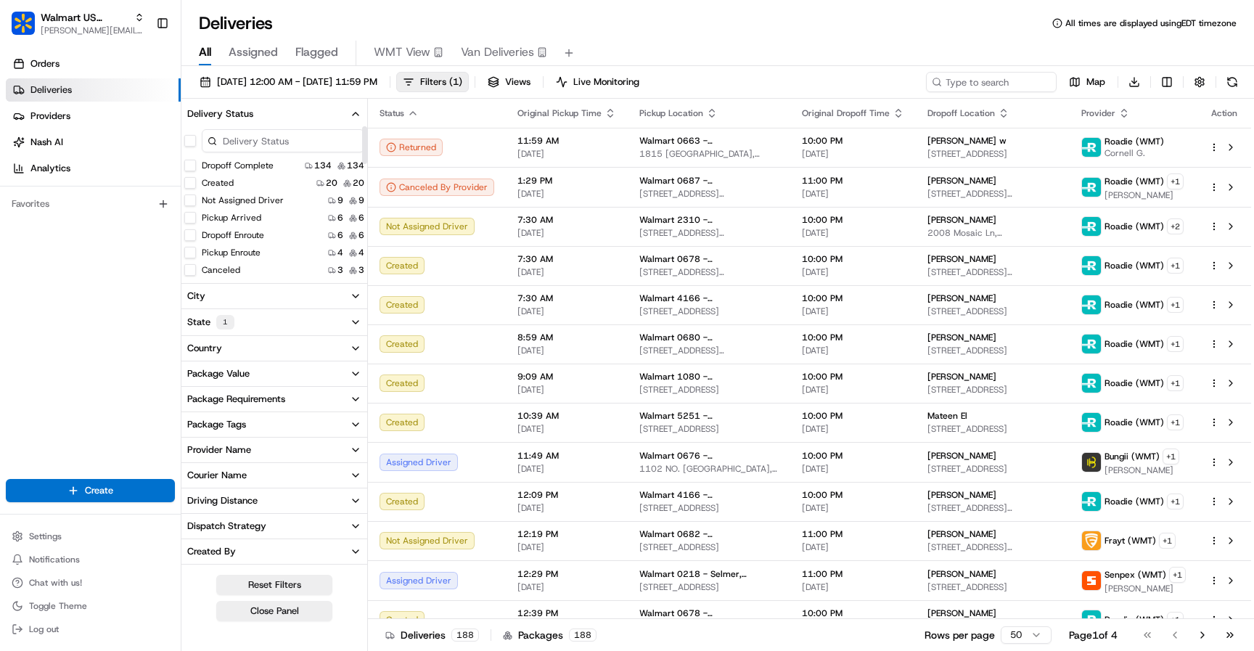
click at [244, 133] on input at bounding box center [283, 140] width 163 height 23
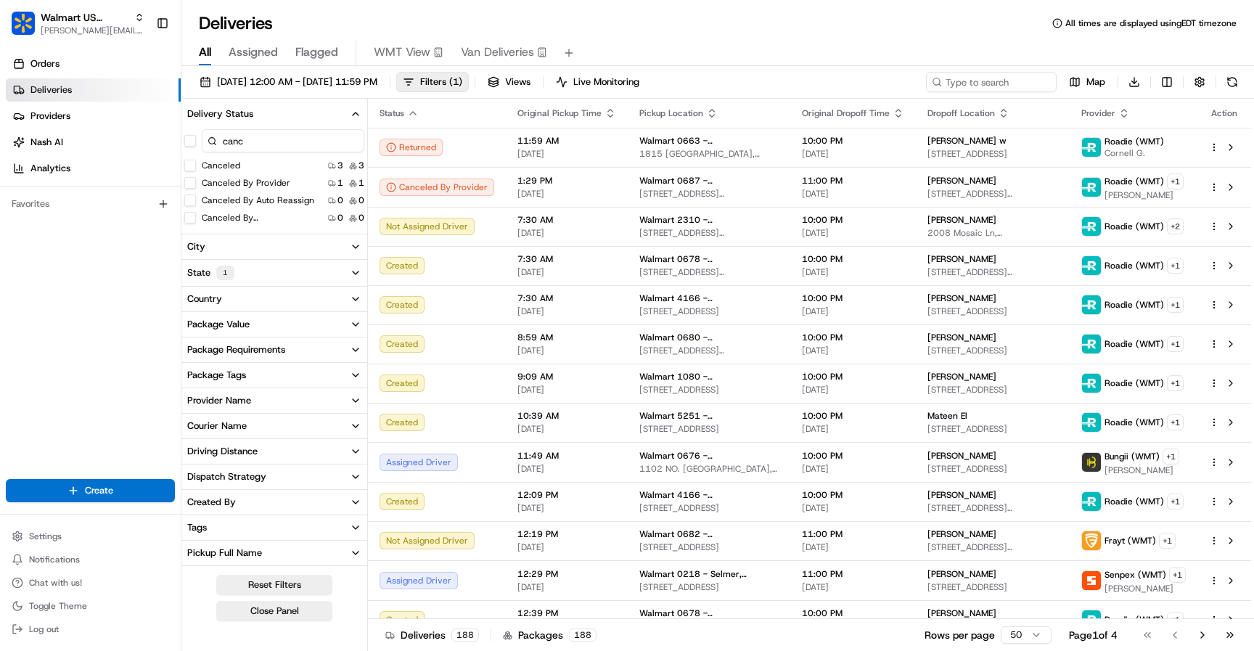
scroll to position [12, 0]
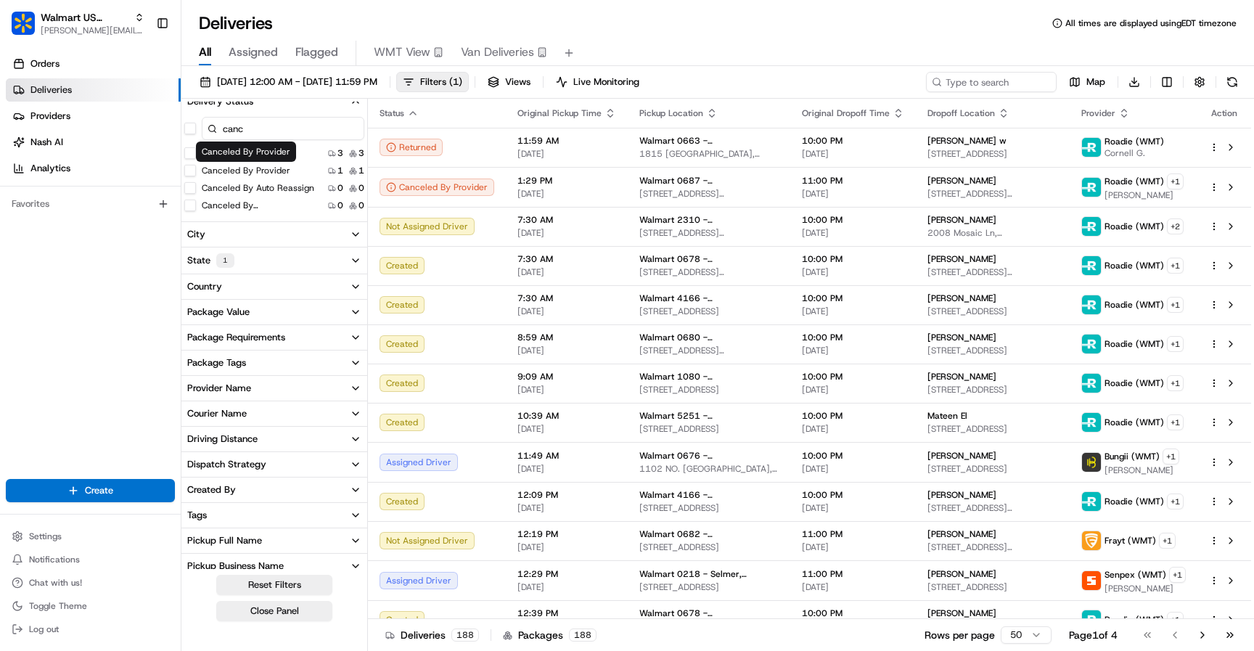
type input "canc"
click at [191, 155] on button "Canceled" at bounding box center [190, 153] width 12 height 12
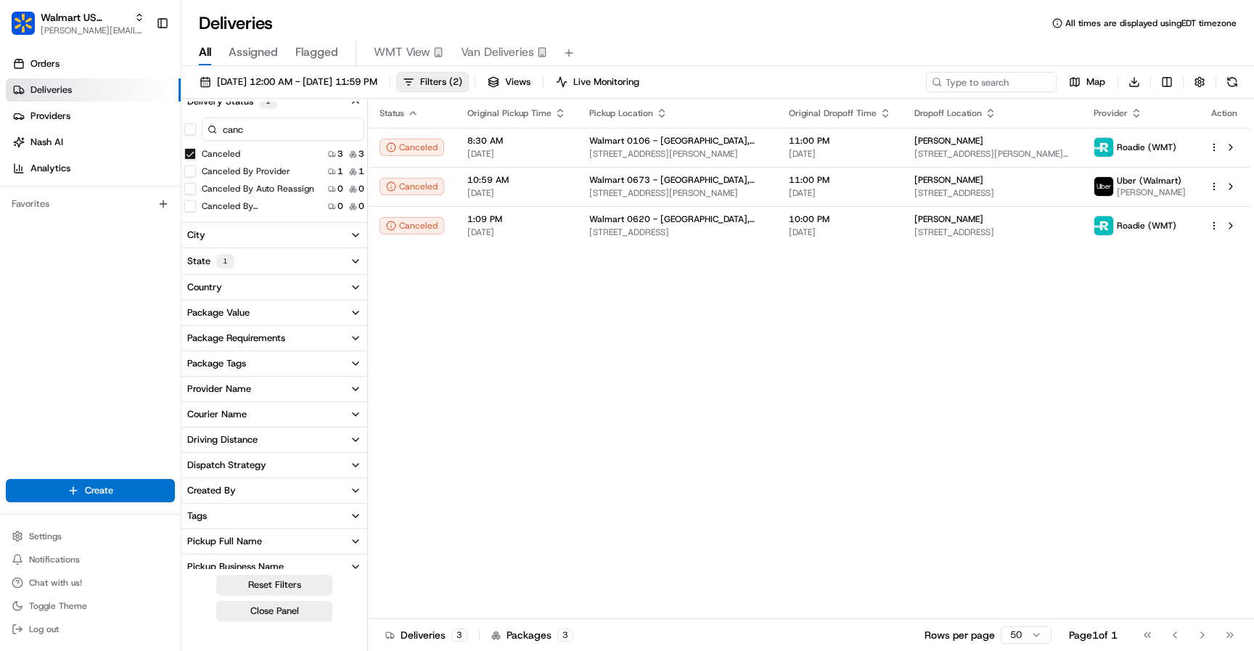
click at [192, 157] on button "Canceled" at bounding box center [190, 154] width 12 height 12
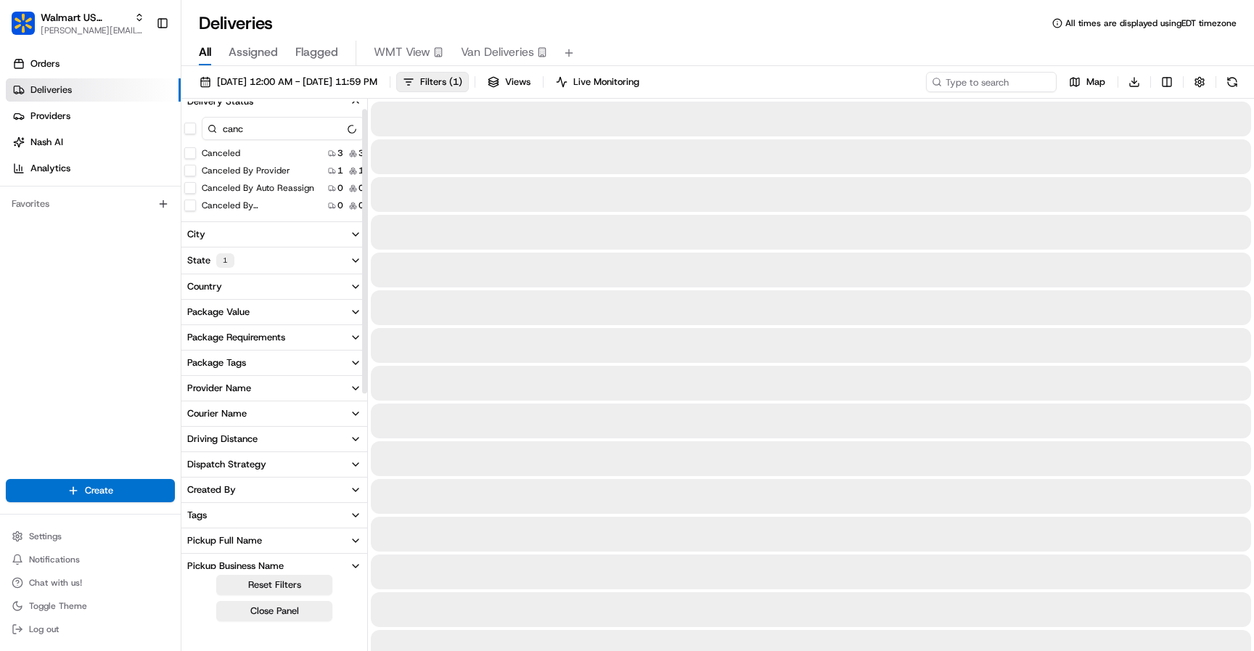
click at [190, 173] on button "Canceled By Provider" at bounding box center [190, 171] width 12 height 12
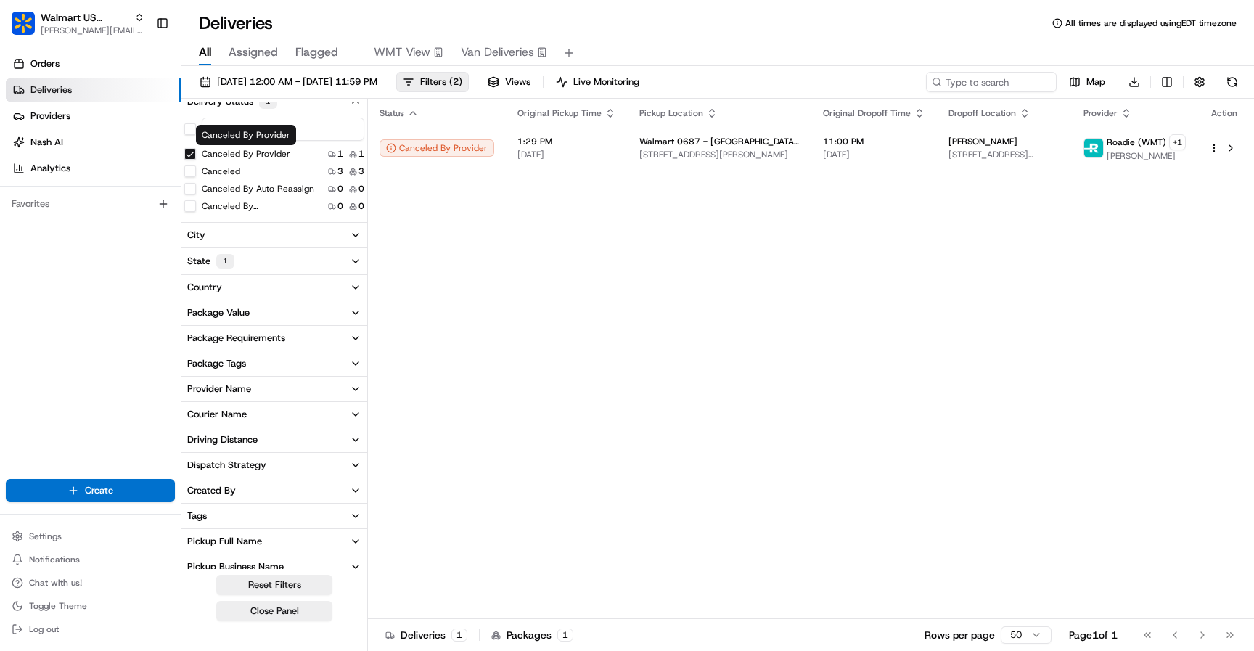
click at [191, 152] on button "Canceled By Provider" at bounding box center [190, 154] width 12 height 12
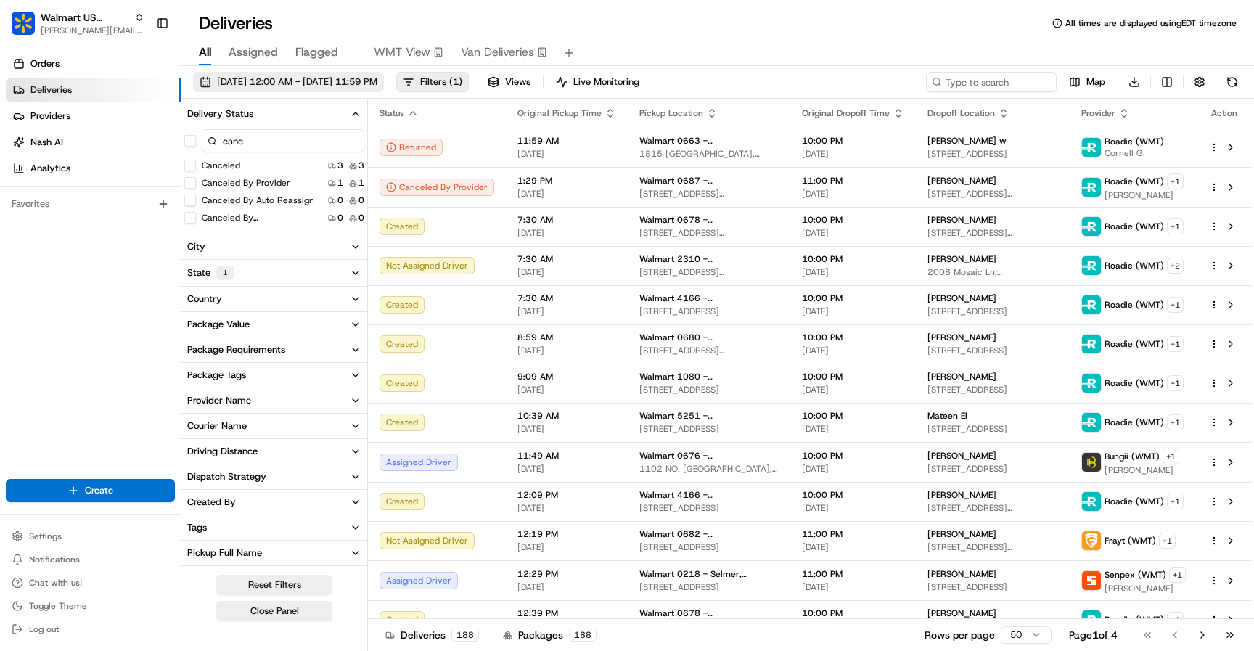
click at [313, 84] on span "[DATE] 12:00 AM - [DATE] 11:59 PM" at bounding box center [297, 81] width 160 height 13
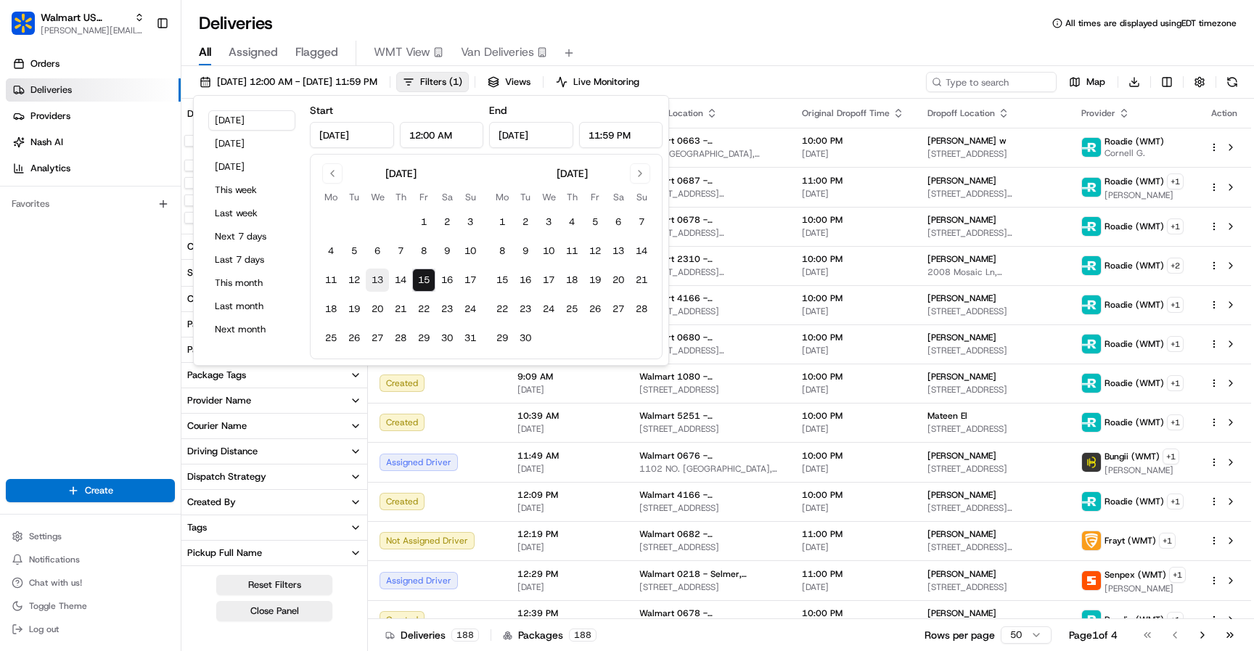
click at [380, 278] on button "13" at bounding box center [377, 279] width 23 height 23
type input "[DATE]"
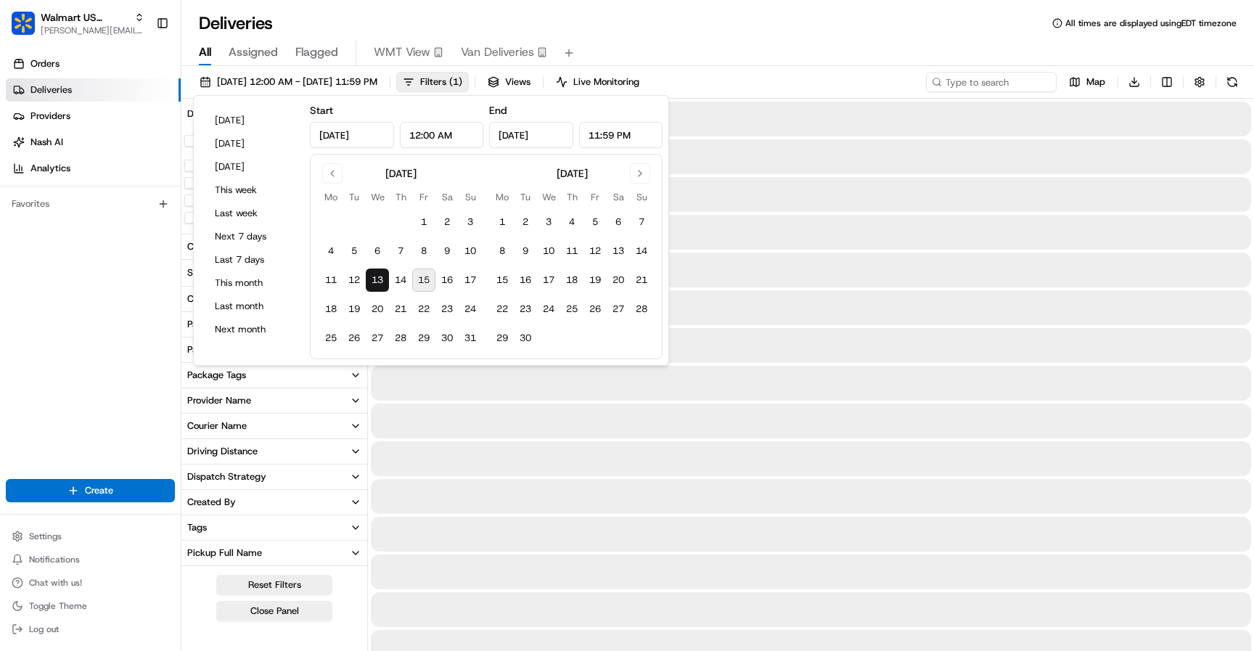
click at [422, 284] on button "15" at bounding box center [423, 279] width 23 height 23
type input "[DATE]"
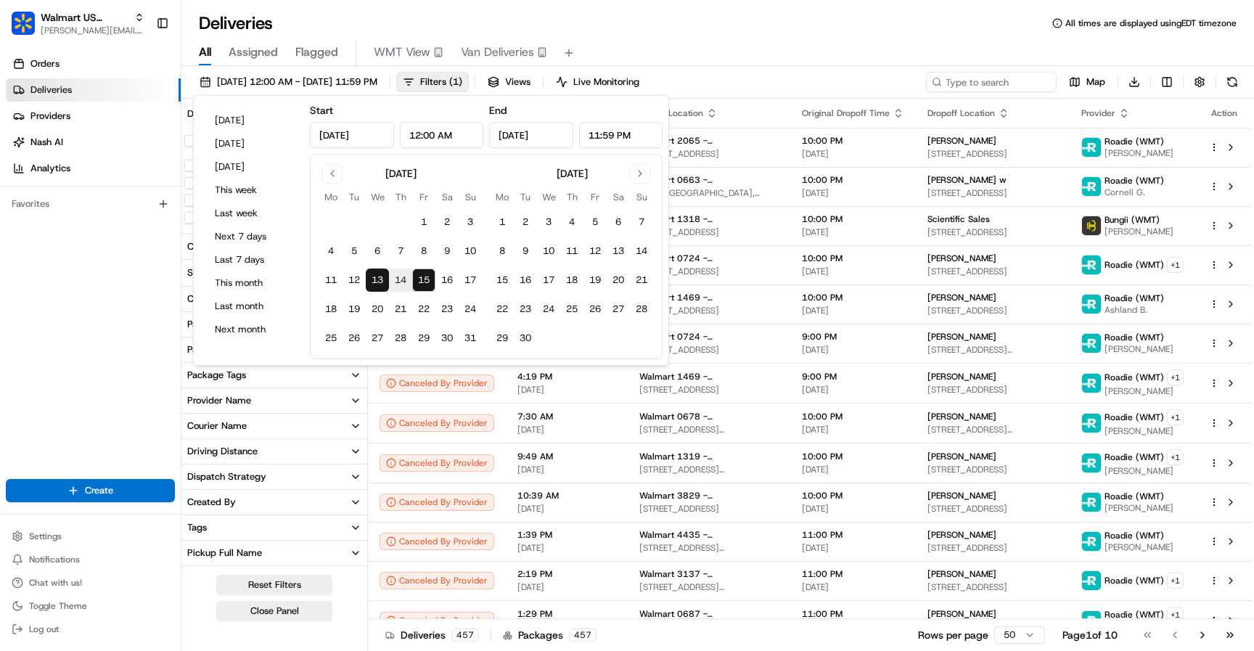
click at [613, 49] on div "All Assigned Flagged WMT View Van Deliveries" at bounding box center [717, 53] width 1072 height 25
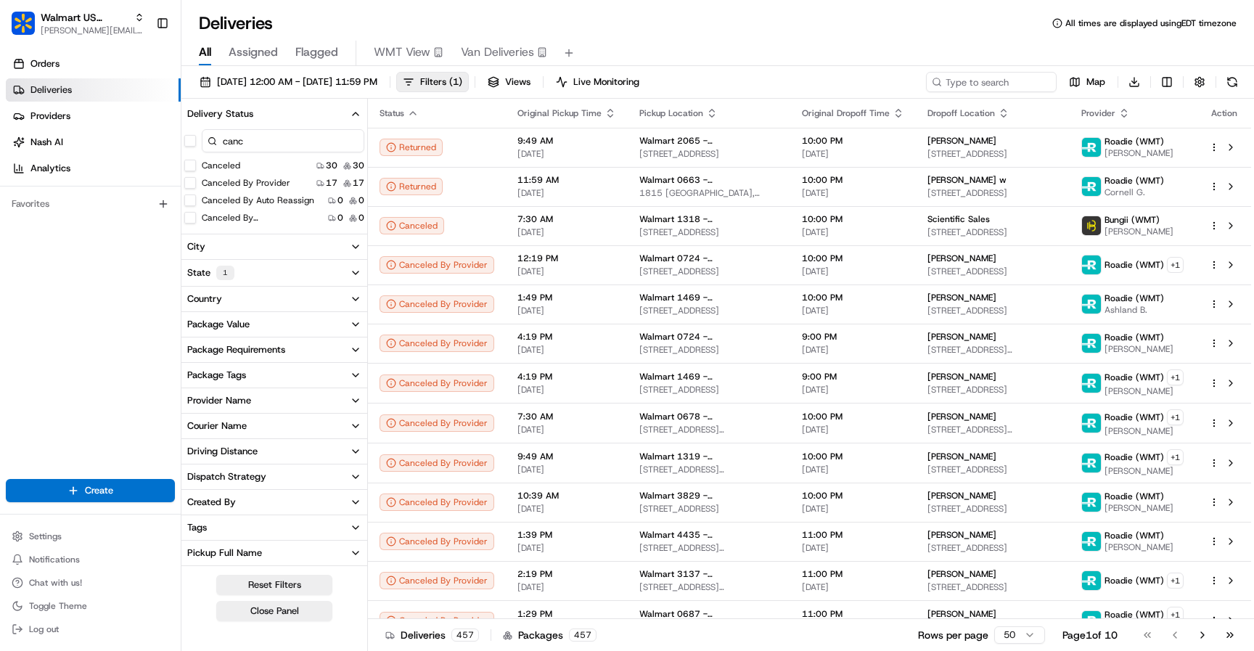
click at [192, 166] on button "Canceled" at bounding box center [190, 166] width 12 height 12
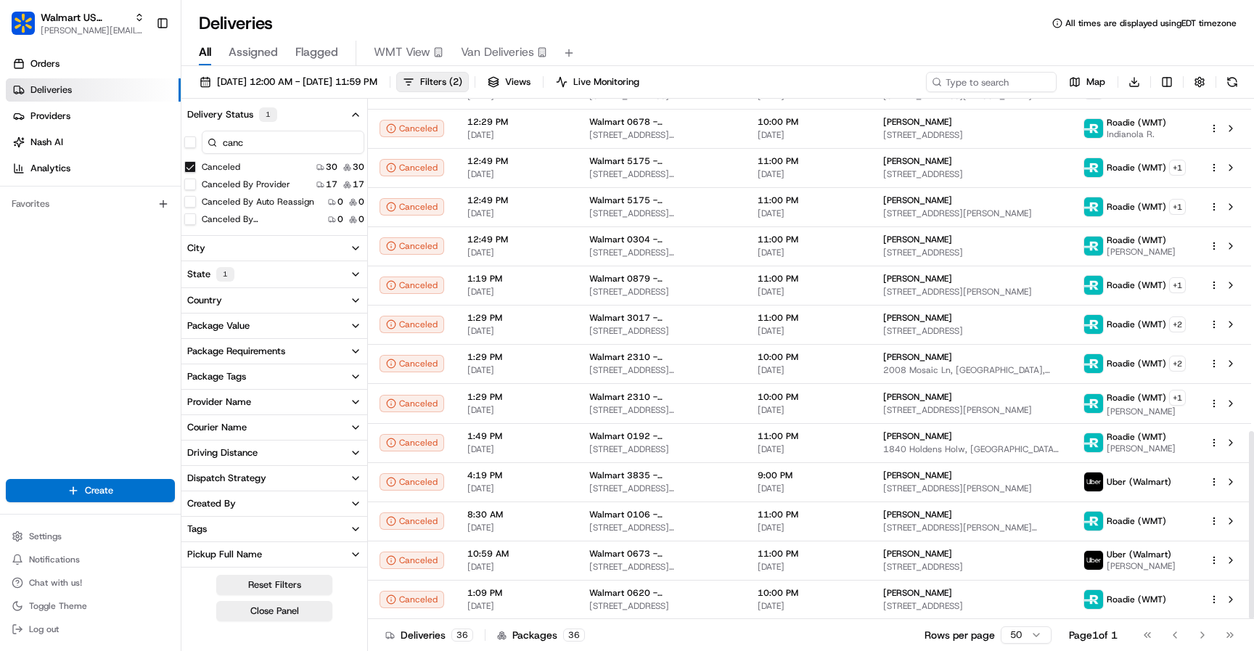
scroll to position [921, 0]
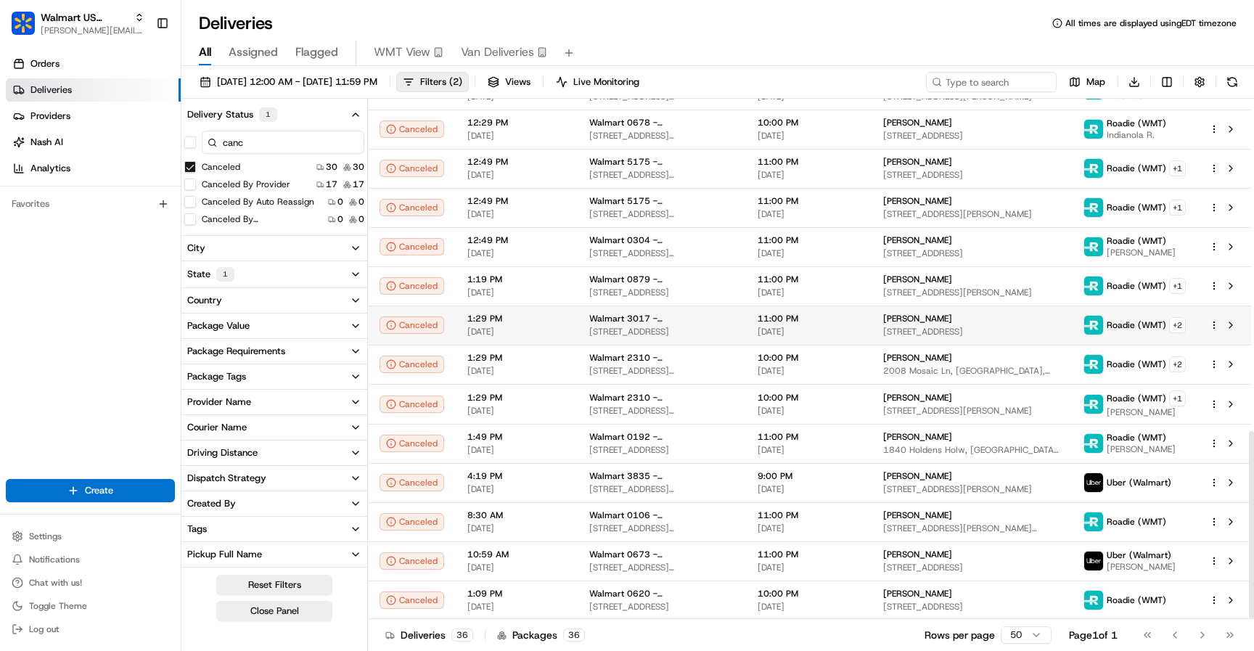
click at [605, 317] on span "Walmart 3017 - [GEOGRAPHIC_DATA], [GEOGRAPHIC_DATA]" at bounding box center [661, 319] width 145 height 12
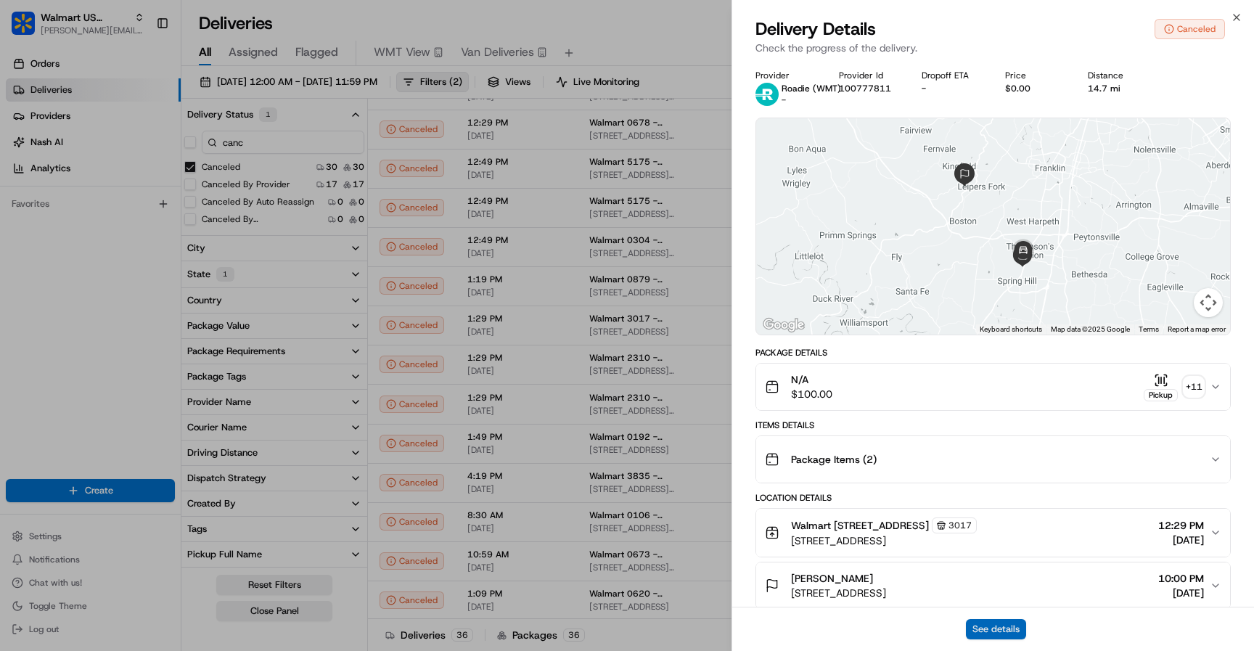
click at [988, 622] on button "See details" at bounding box center [996, 629] width 60 height 20
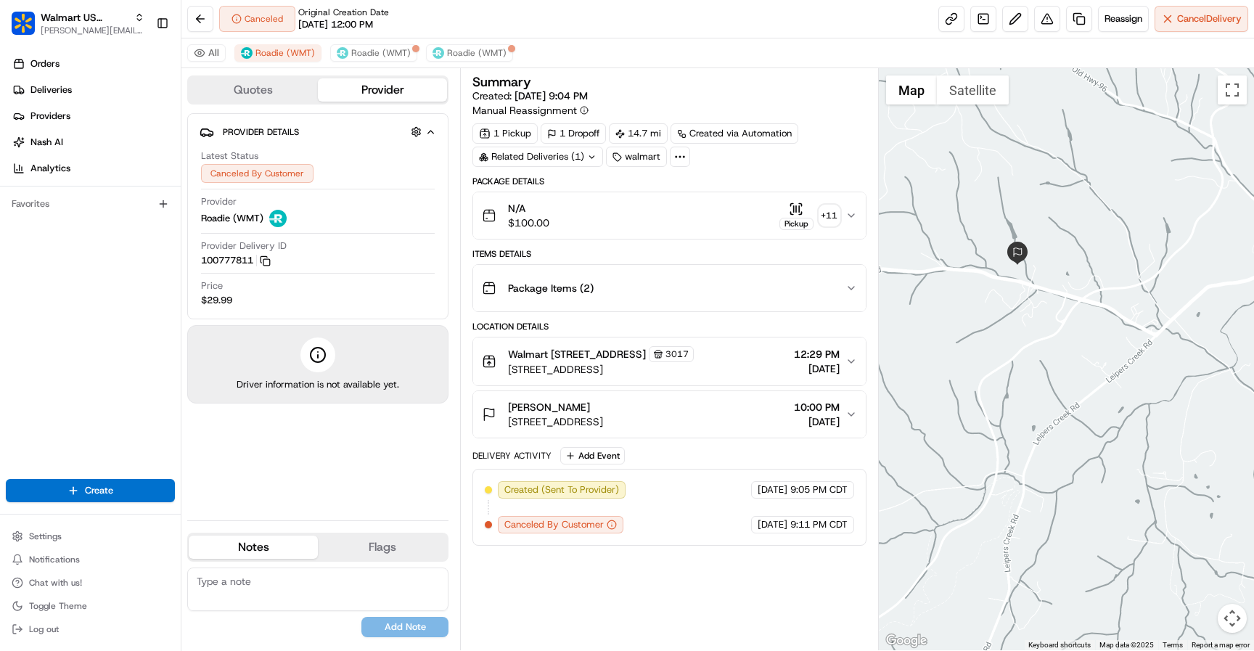
drag, startPoint x: 957, startPoint y: 248, endPoint x: 1041, endPoint y: 306, distance: 102.2
click at [1041, 306] on div at bounding box center [1066, 359] width 375 height 582
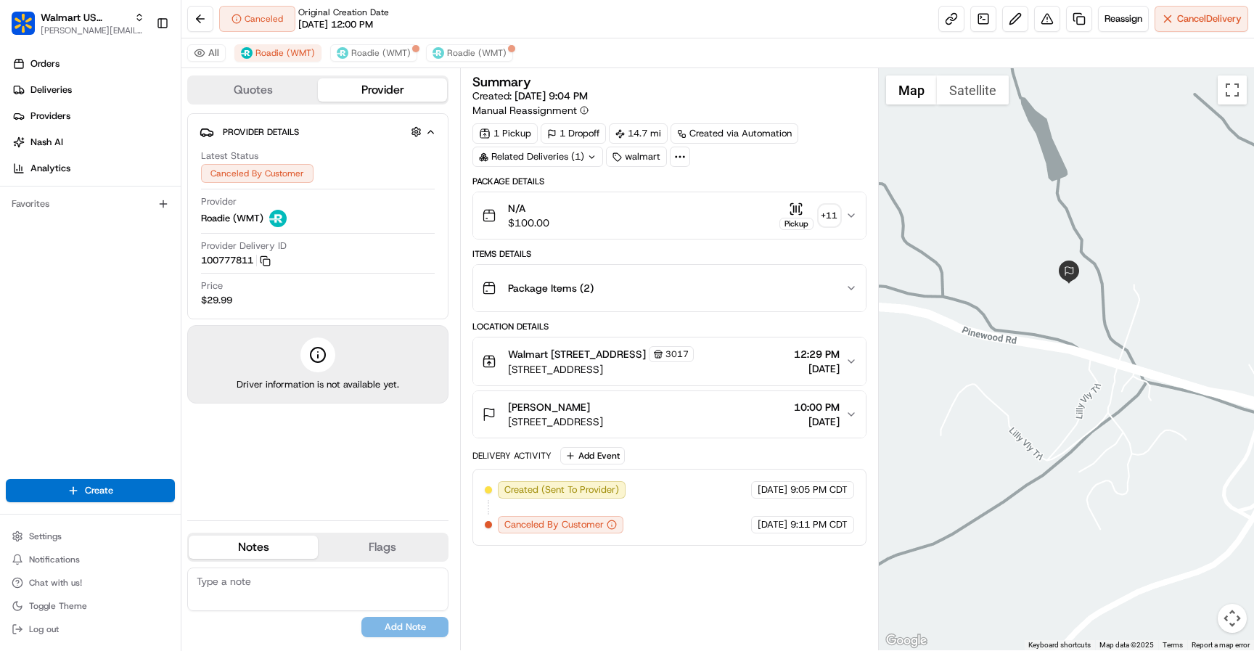
drag, startPoint x: 1038, startPoint y: 266, endPoint x: 1086, endPoint y: 325, distance: 75.8
click at [1086, 325] on div at bounding box center [1066, 359] width 375 height 582
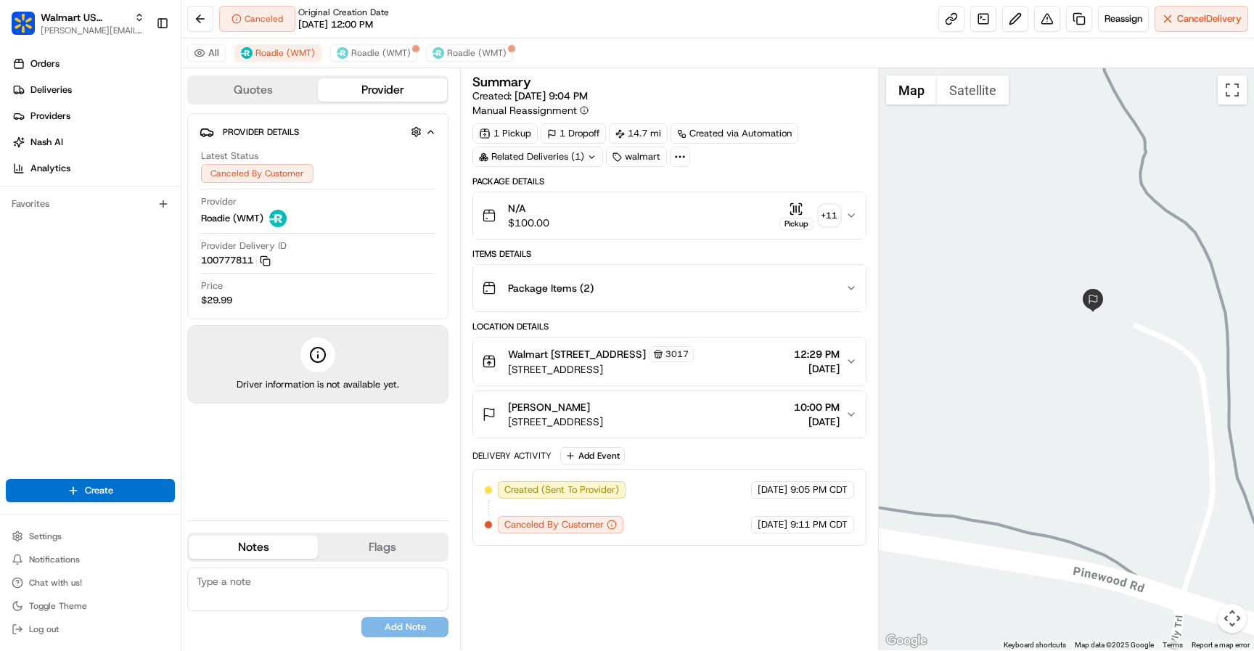
drag, startPoint x: 1045, startPoint y: 250, endPoint x: 1122, endPoint y: 406, distance: 173.6
click at [1122, 406] on div at bounding box center [1066, 359] width 375 height 582
drag, startPoint x: 237, startPoint y: 300, endPoint x: 187, endPoint y: 300, distance: 49.3
click at [187, 300] on div "Provider Details Hidden ( 4 ) Latest Status Canceled By Customer Provider Roadi…" at bounding box center [317, 216] width 261 height 206
click at [221, 469] on div "Provider Details Hidden ( 4 ) Latest Status Canceled By Customer Provider Roadi…" at bounding box center [317, 310] width 261 height 395
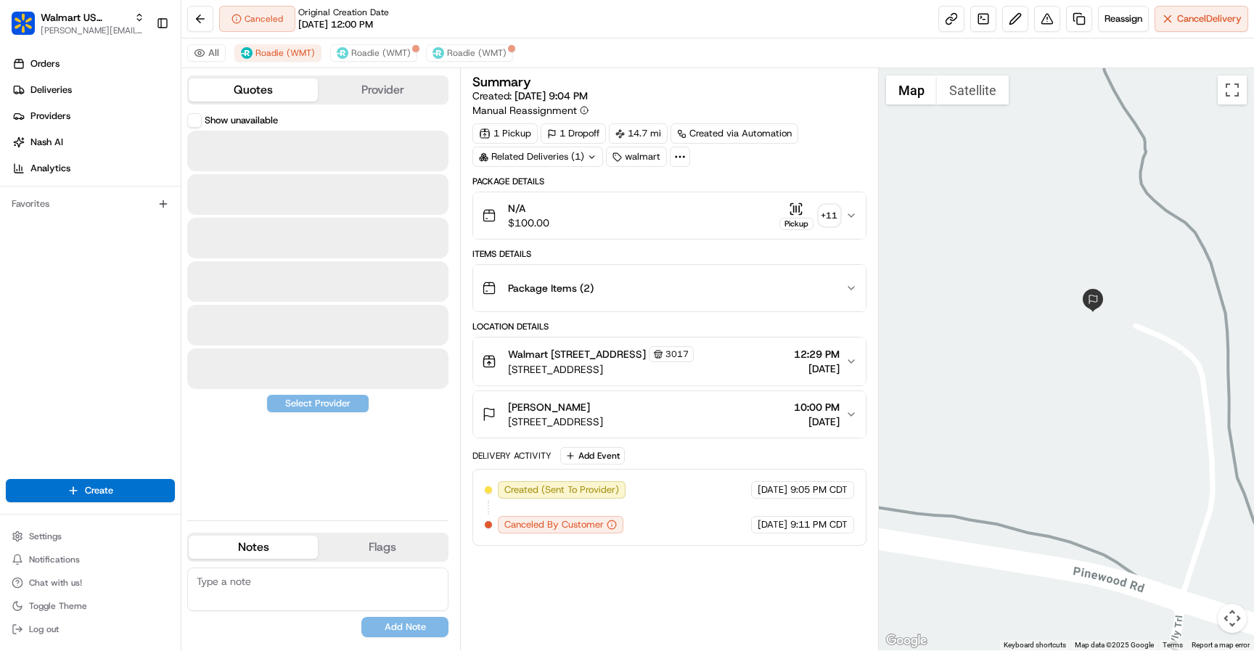
click at [292, 96] on button "Quotes" at bounding box center [253, 89] width 129 height 23
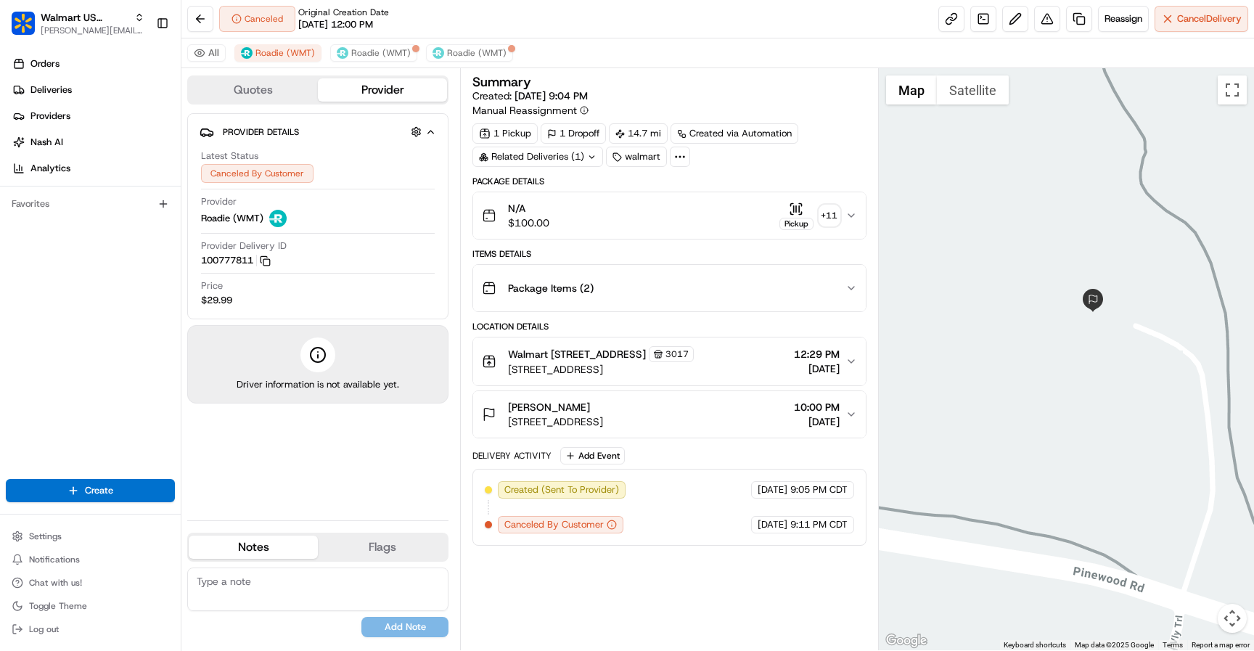
click at [374, 93] on button "Provider" at bounding box center [382, 89] width 129 height 23
click at [681, 152] on icon at bounding box center [679, 156] width 13 height 13
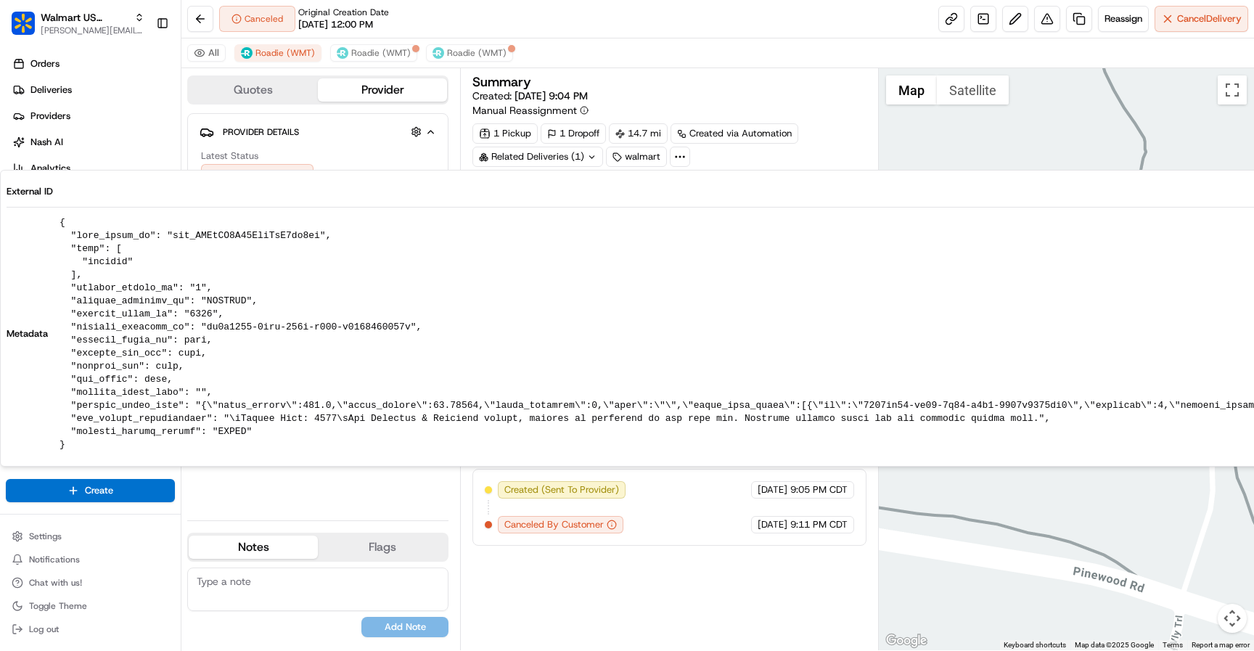
click at [682, 155] on icon at bounding box center [679, 156] width 13 height 13
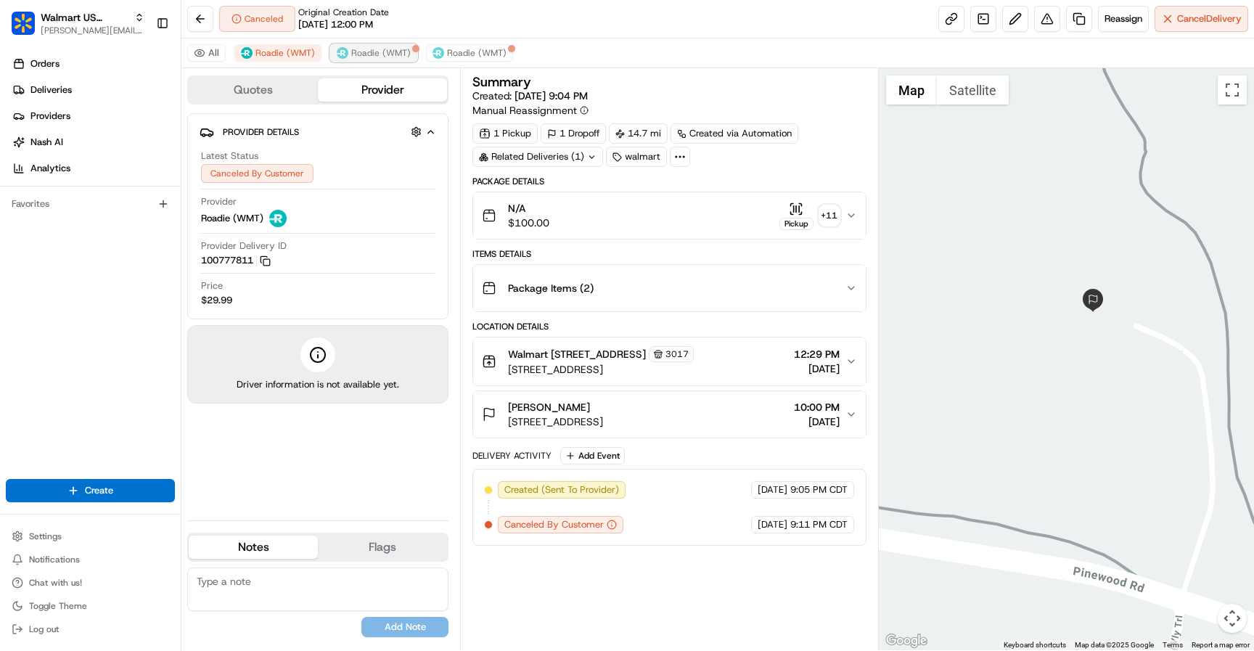
click at [371, 54] on span "Roadie (WMT)" at bounding box center [380, 53] width 59 height 12
click at [458, 55] on span "Roadie (WMT)" at bounding box center [476, 53] width 59 height 12
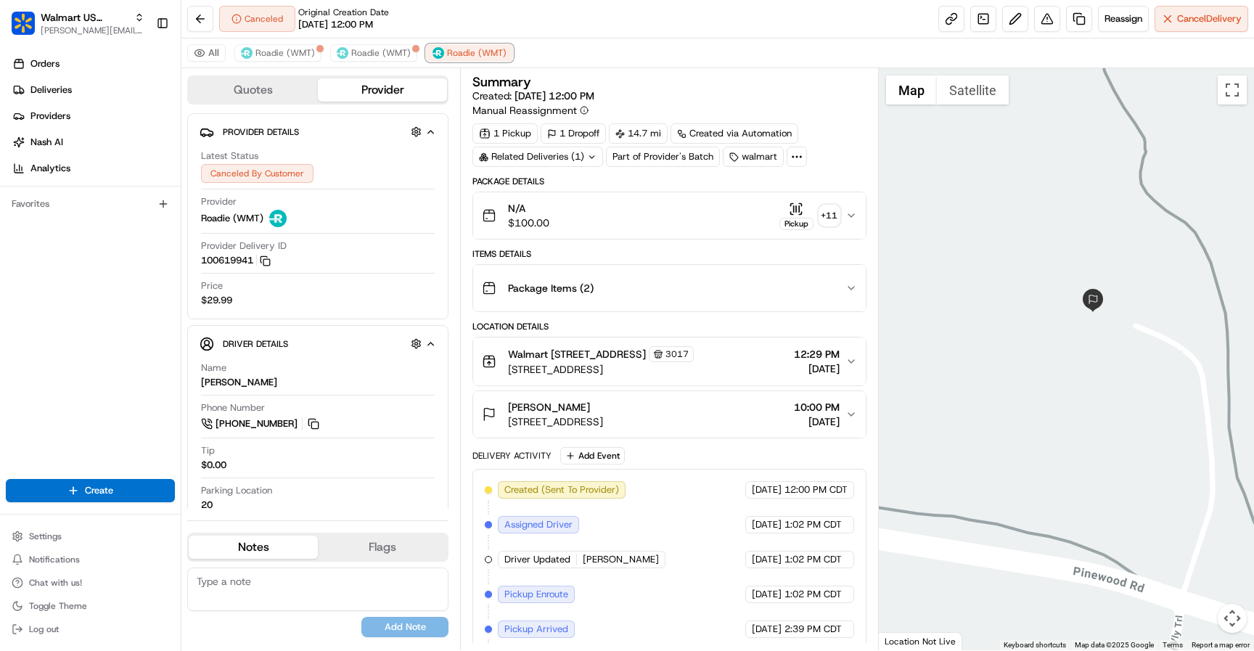
scroll to position [90, 0]
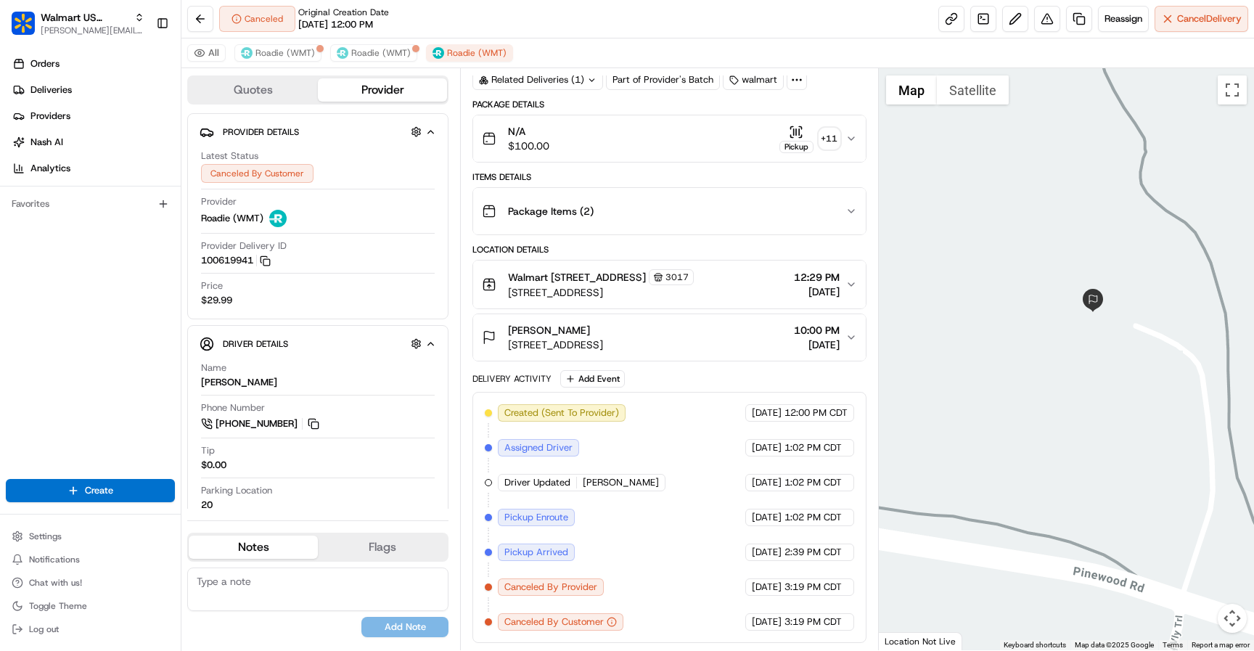
click at [548, 554] on span "Pickup Arrived" at bounding box center [536, 552] width 64 height 13
click at [540, 516] on span "Pickup Enroute" at bounding box center [536, 517] width 64 height 13
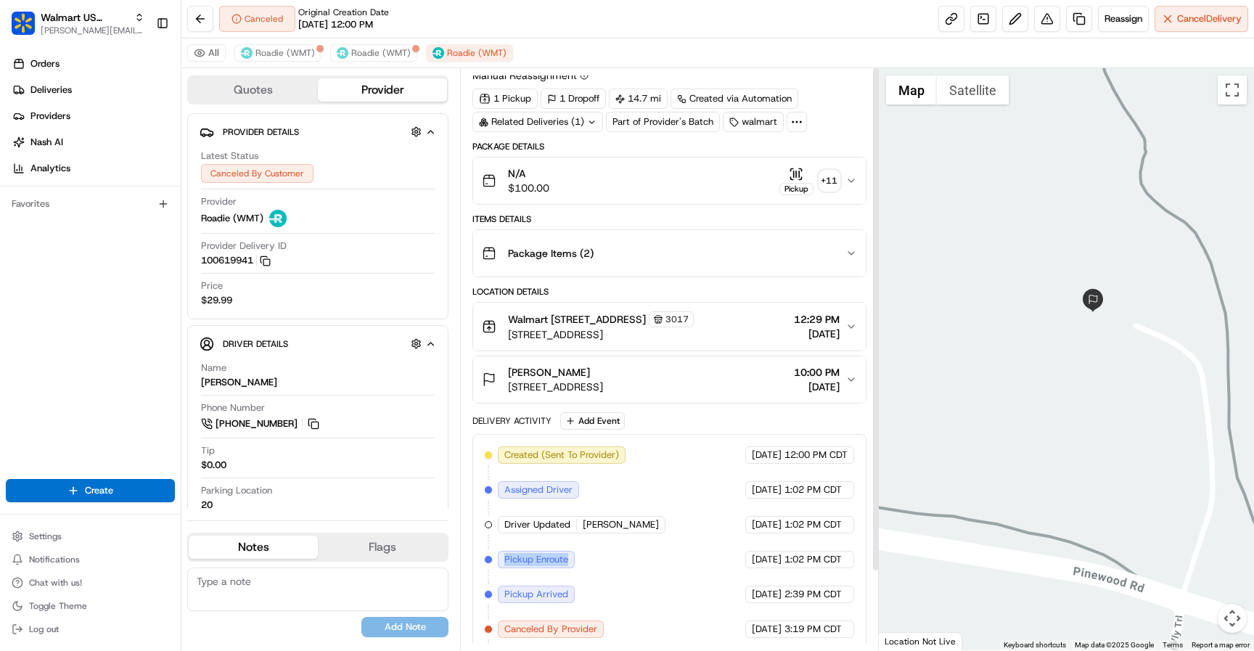
scroll to position [0, 0]
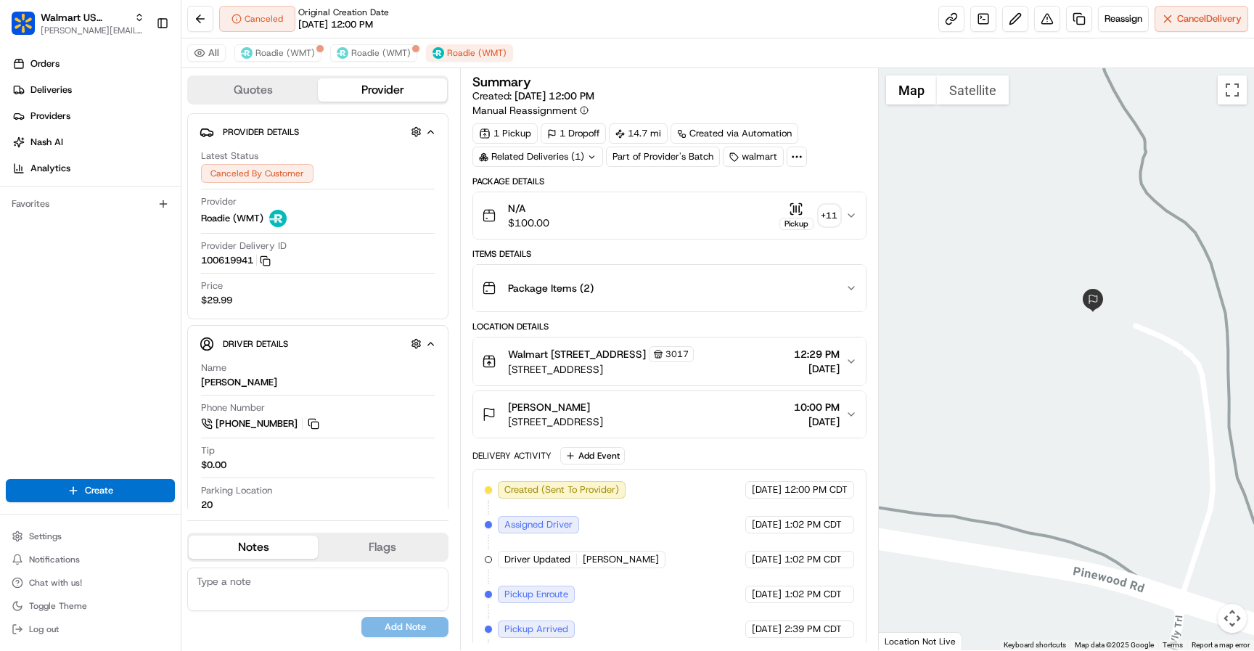
click at [798, 167] on div "Summary Created: 08/14/2025 12:00 PM Manual Reassignment 1 Pickup 1 Dropoff 14.…" at bounding box center [668, 397] width 393 height 644
click at [1234, 96] on button "Toggle fullscreen view" at bounding box center [1231, 89] width 29 height 29
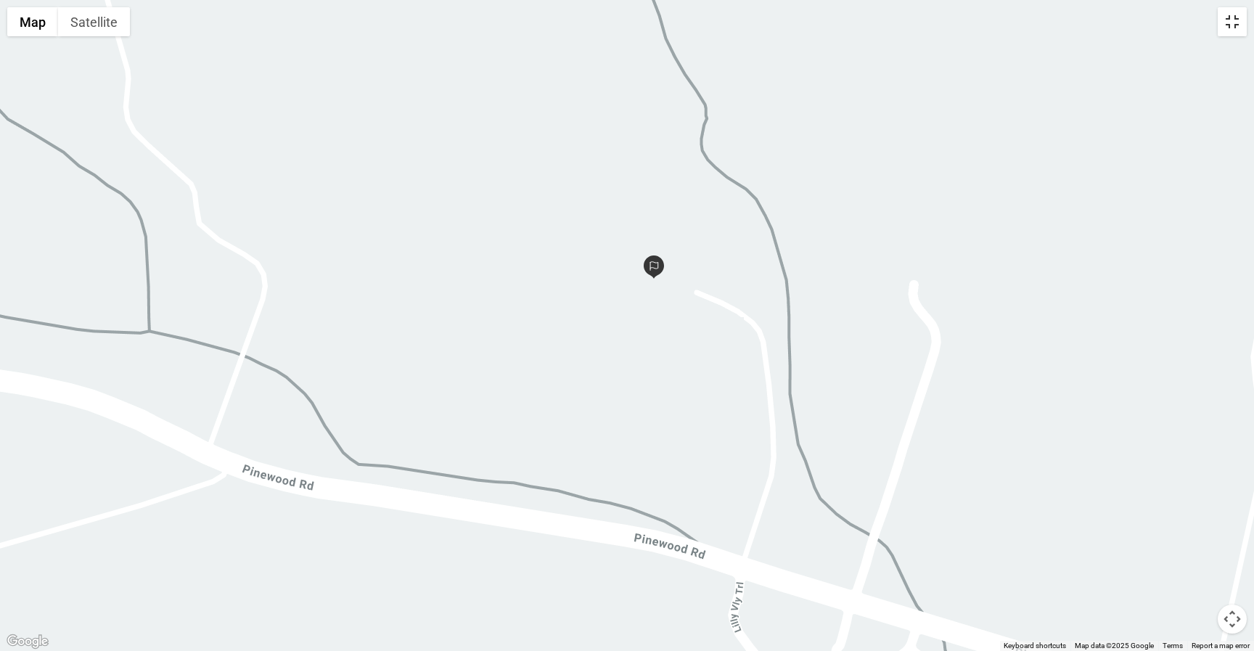
click at [1220, 33] on button "Toggle fullscreen view" at bounding box center [1231, 21] width 29 height 29
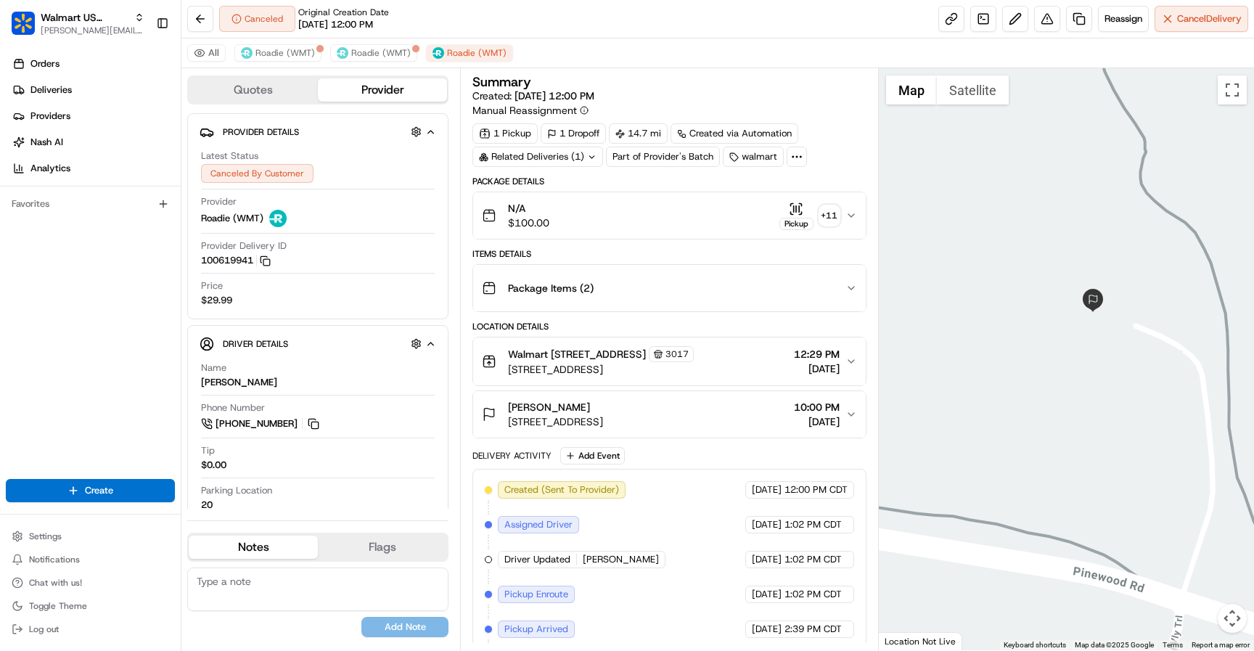
click at [842, 217] on div "N/A $100.00 Pickup + 11" at bounding box center [663, 215] width 363 height 29
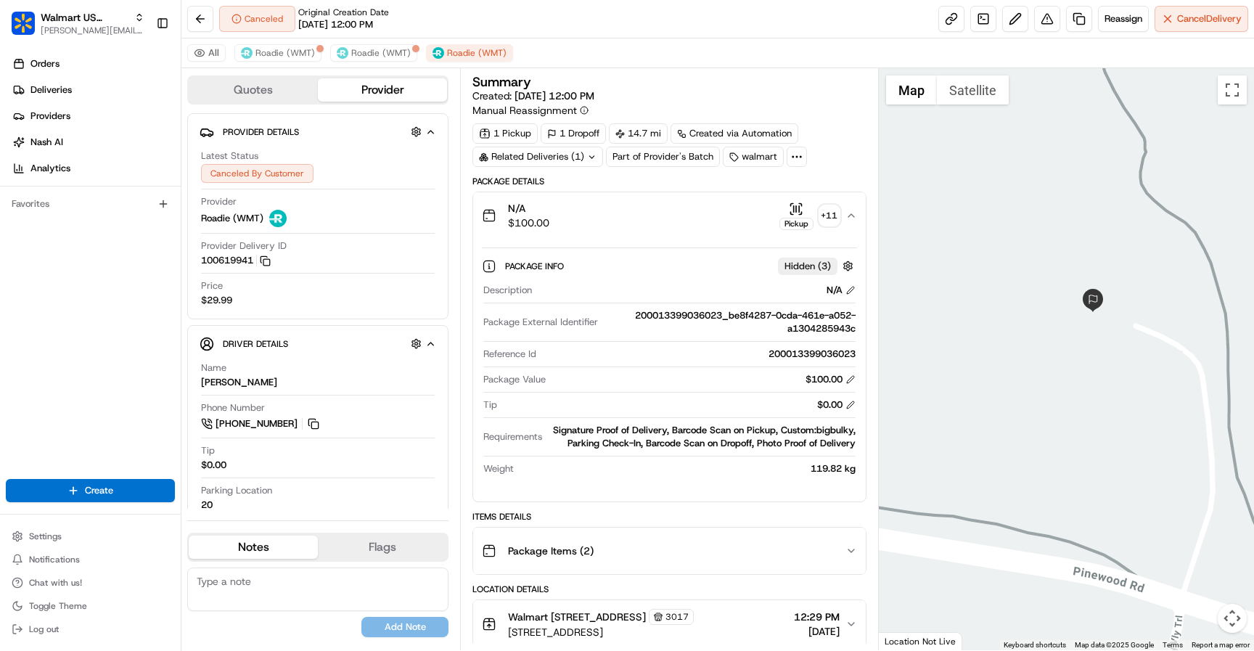
click at [842, 217] on div "N/A $100.00 Pickup + 11" at bounding box center [663, 215] width 363 height 29
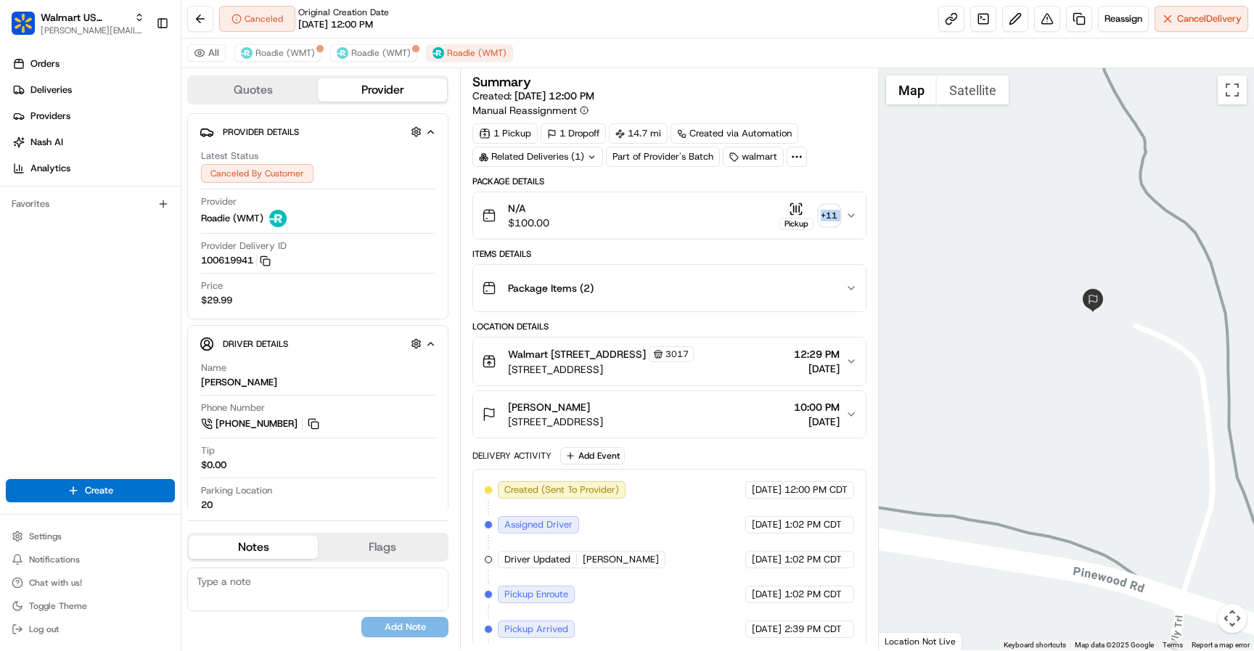
click at [842, 217] on div "N/A $100.00 Pickup + 11" at bounding box center [663, 215] width 363 height 29
click at [848, 211] on icon "button" at bounding box center [851, 216] width 12 height 12
click at [834, 219] on div "+ 11" at bounding box center [829, 215] width 20 height 20
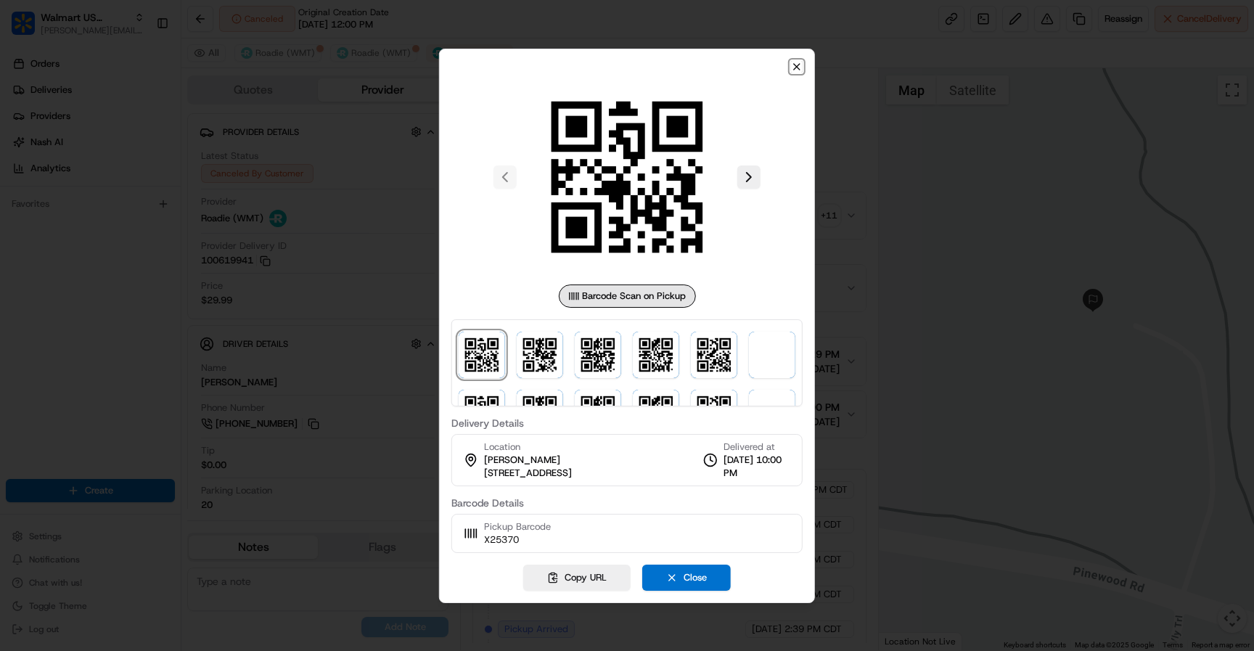
click at [795, 69] on icon "button" at bounding box center [797, 67] width 12 height 12
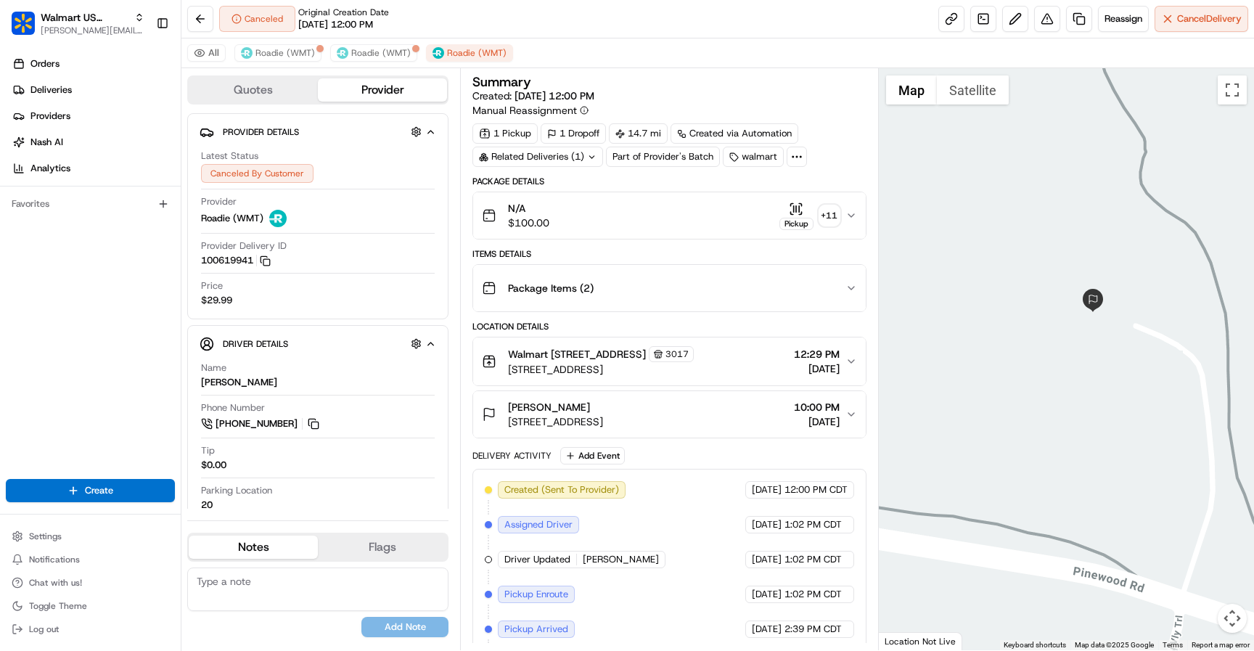
click at [850, 213] on icon "button" at bounding box center [851, 216] width 12 height 12
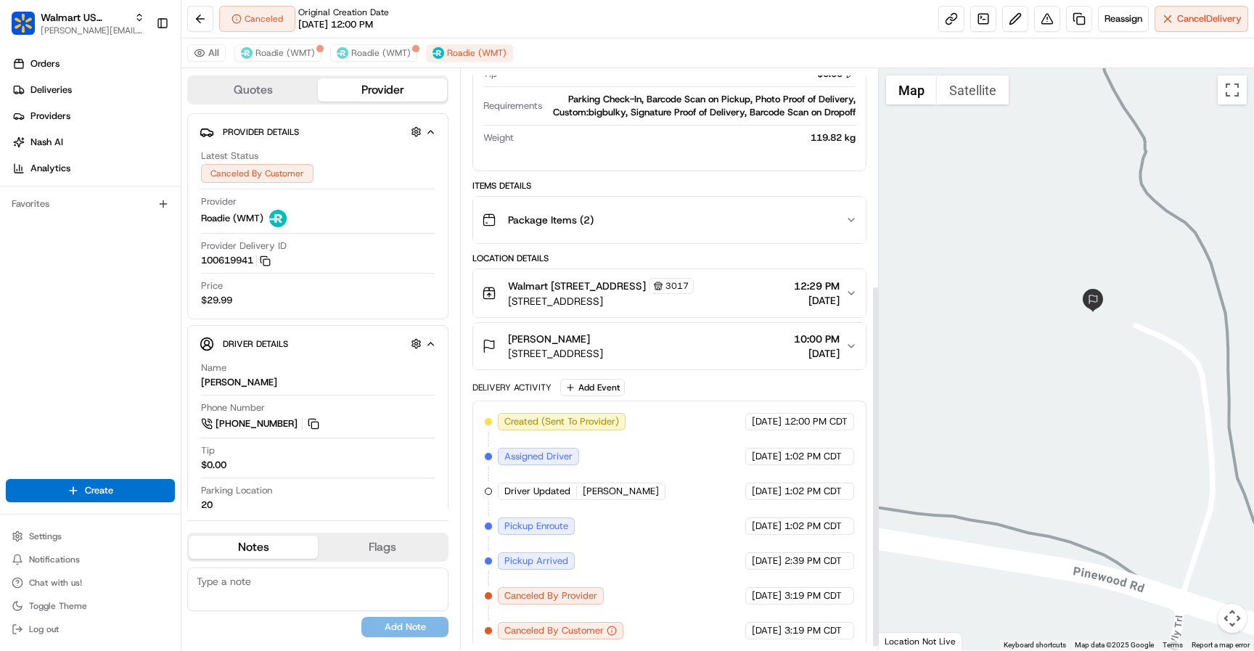
scroll to position [353, 0]
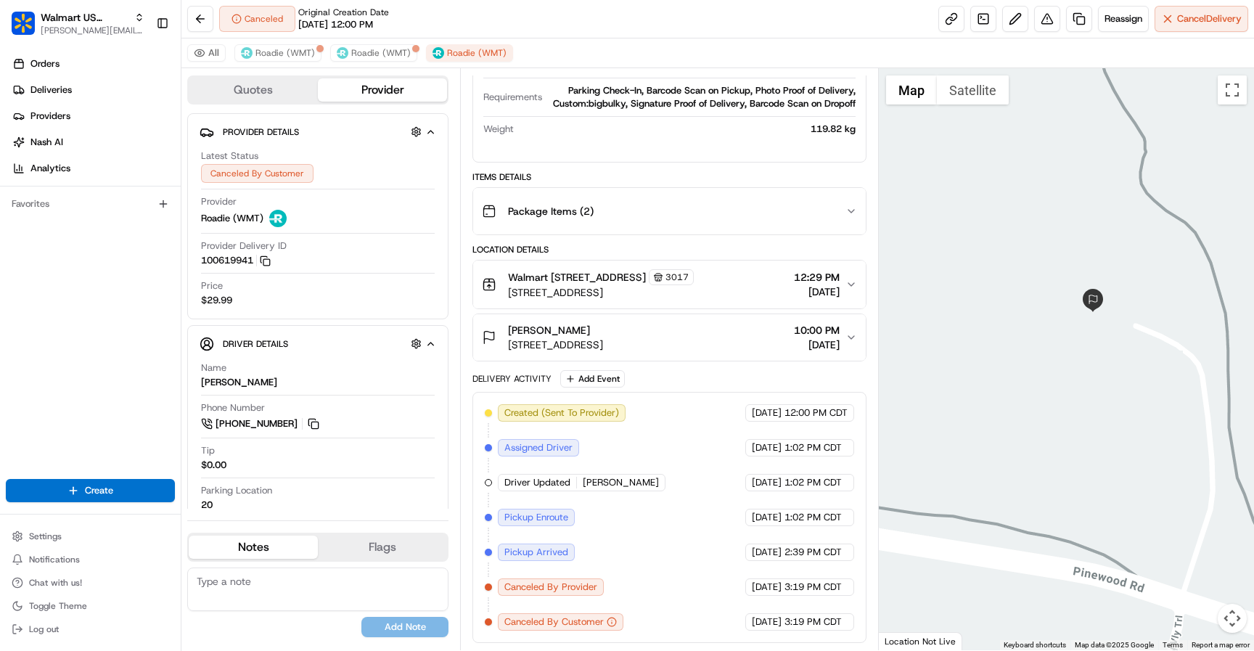
click at [848, 205] on icon "button" at bounding box center [851, 211] width 12 height 12
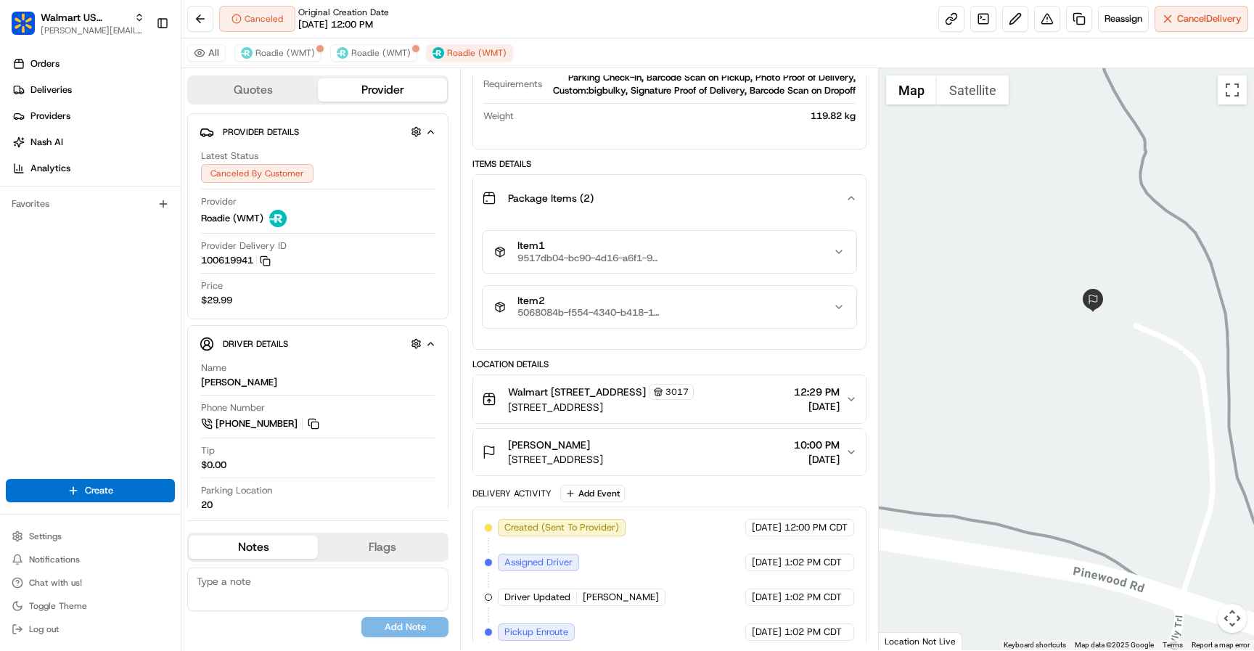
click at [815, 256] on div "Item 1 9517db04-bc90-4d16-a6f1-9390f5083bb4" at bounding box center [663, 251] width 338 height 25
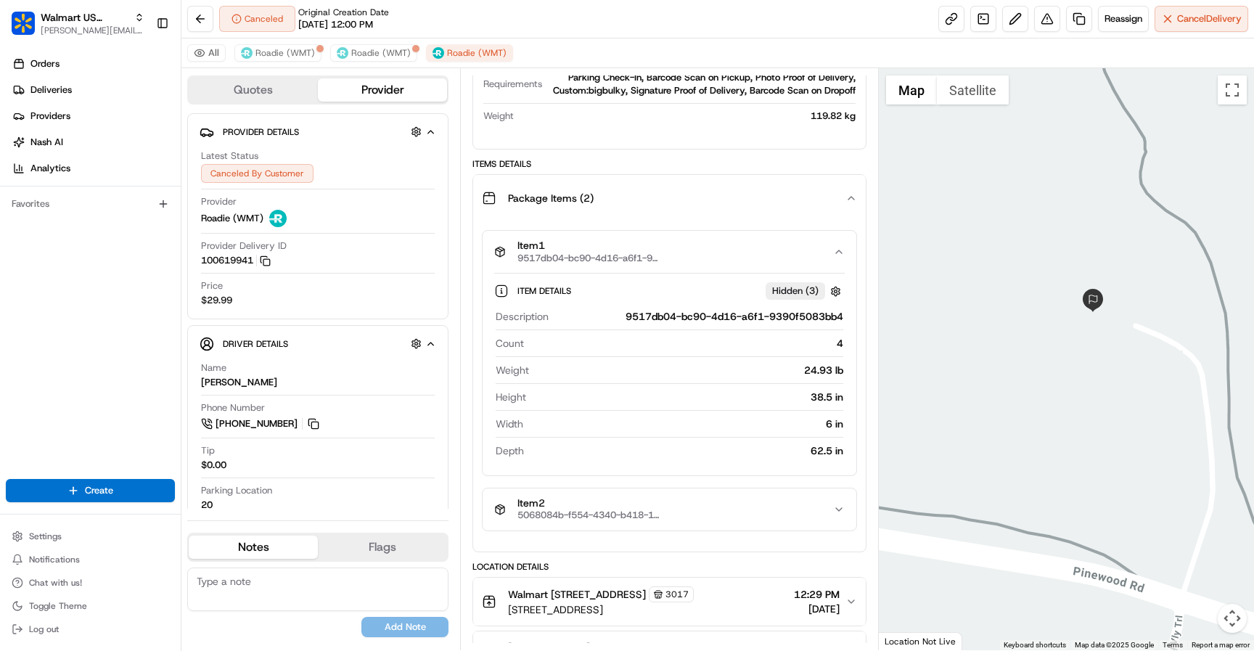
click at [849, 226] on div "Item 1 9517db04-bc90-4d16-a6f1-9390f5083bb4 Item Details Hidden ( 3 ) Descripti…" at bounding box center [669, 380] width 392 height 318
click at [852, 205] on button "Package Items ( 2 )" at bounding box center [669, 198] width 392 height 46
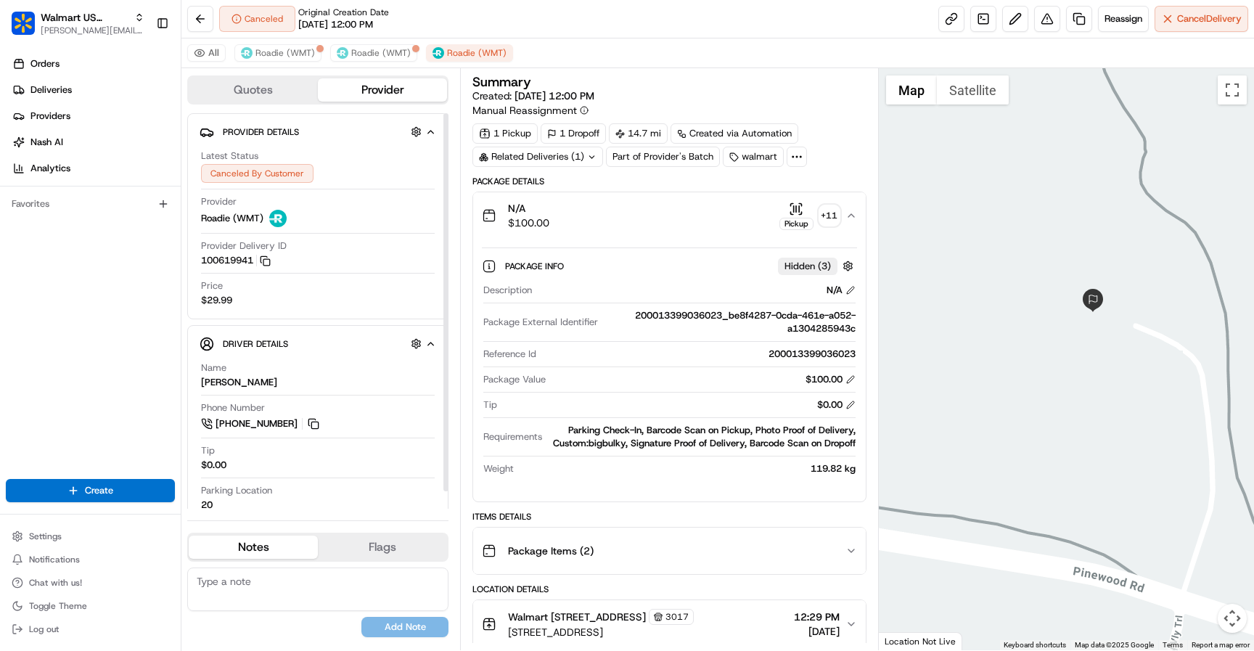
scroll to position [18, 0]
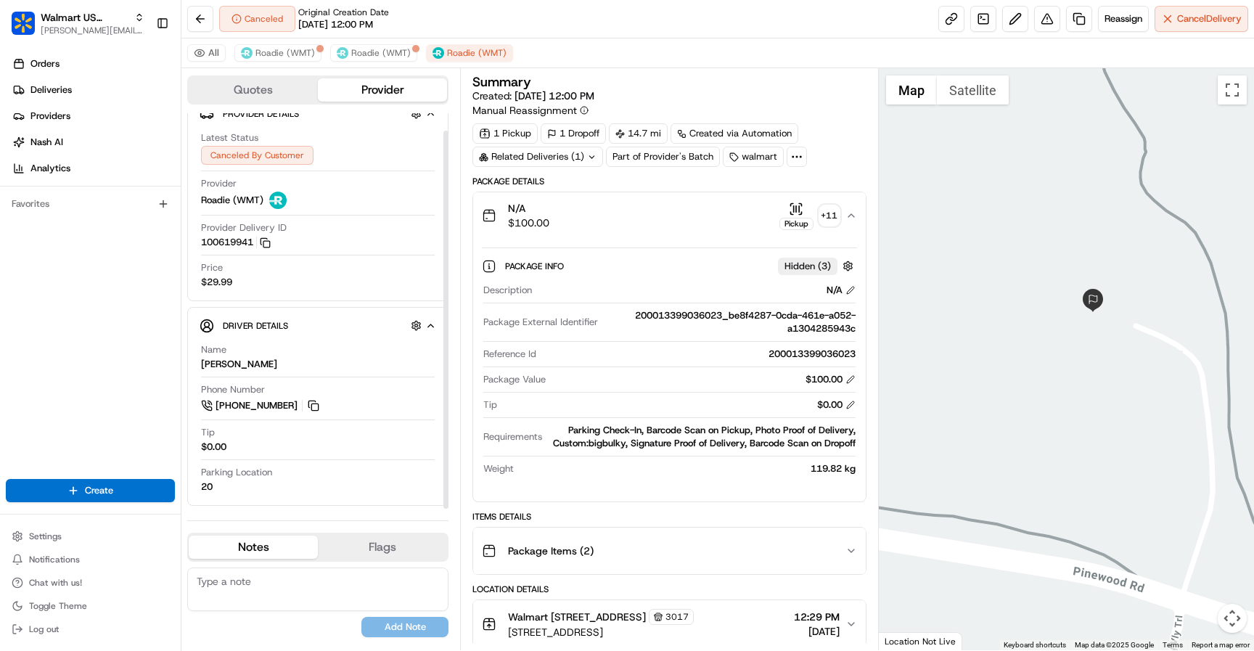
click at [422, 109] on div "Quotes Provider Provider Details Hidden ( 4 ) Latest Status Canceled By Custome…" at bounding box center [320, 359] width 279 height 582
click at [422, 115] on button "button" at bounding box center [416, 113] width 18 height 18
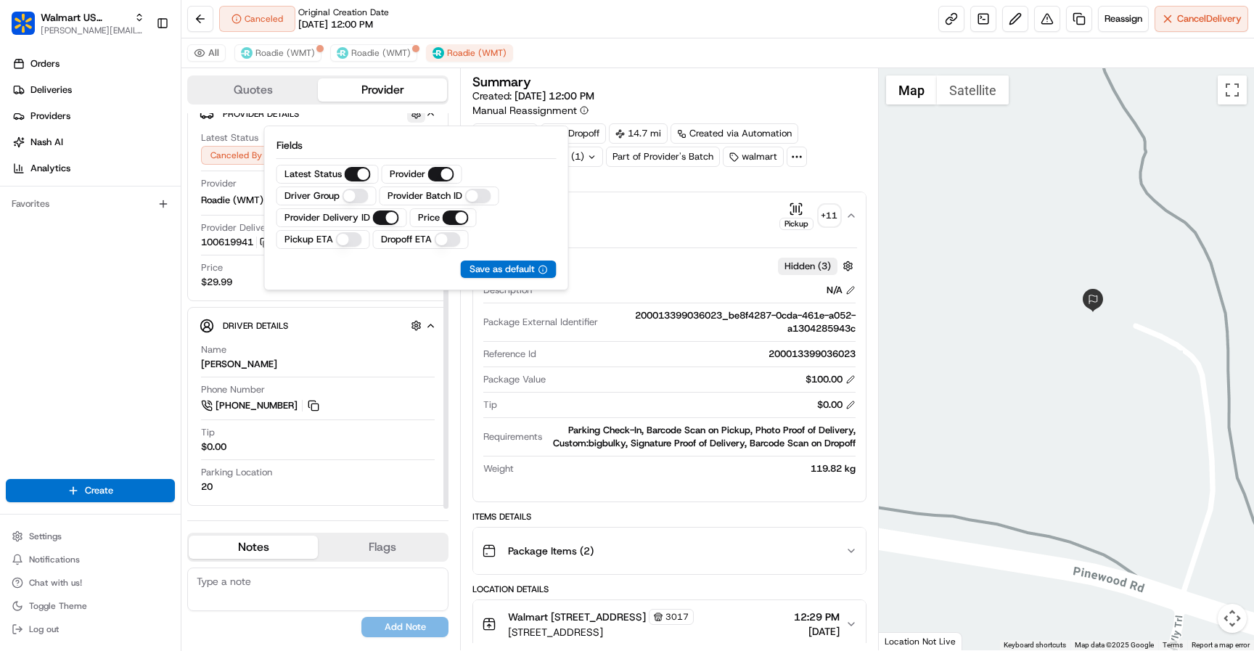
click at [422, 115] on button "button" at bounding box center [416, 113] width 18 height 18
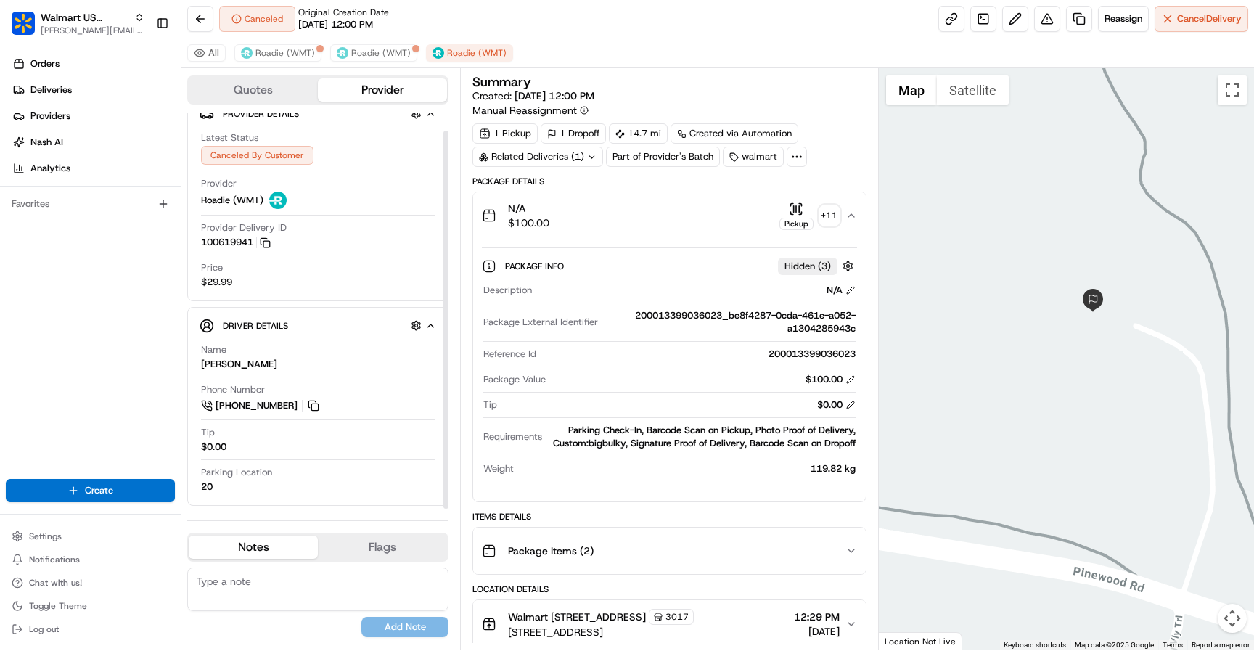
scroll to position [0, 0]
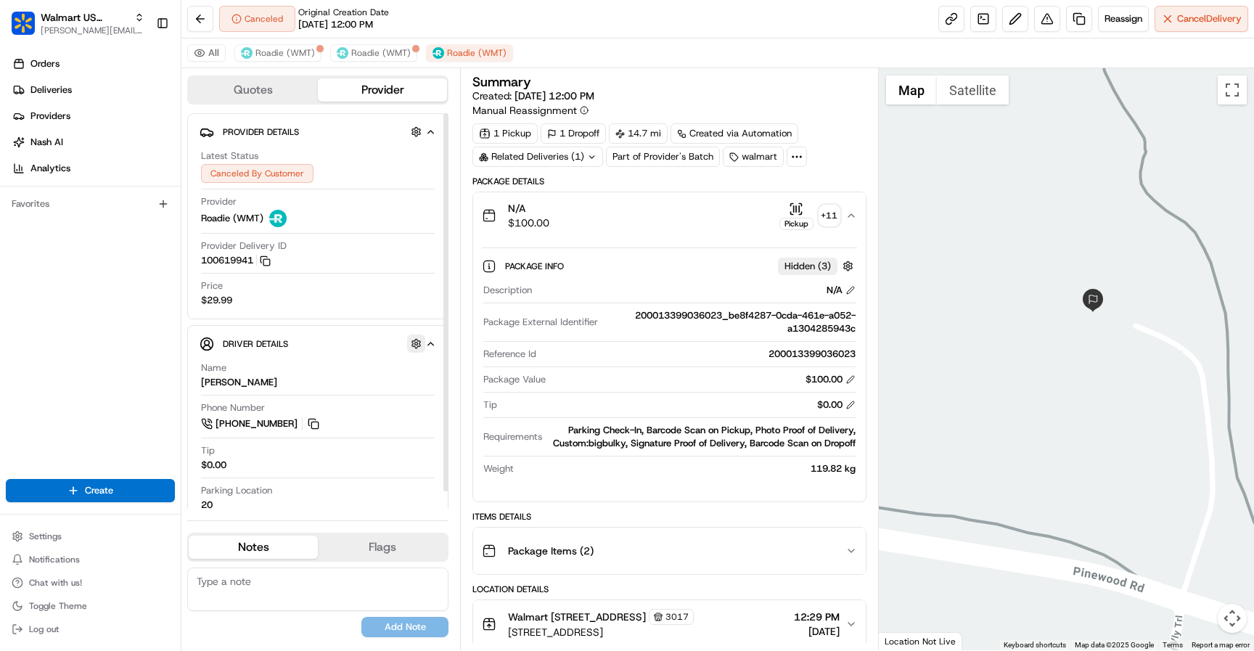
click at [411, 348] on button "button" at bounding box center [416, 343] width 18 height 18
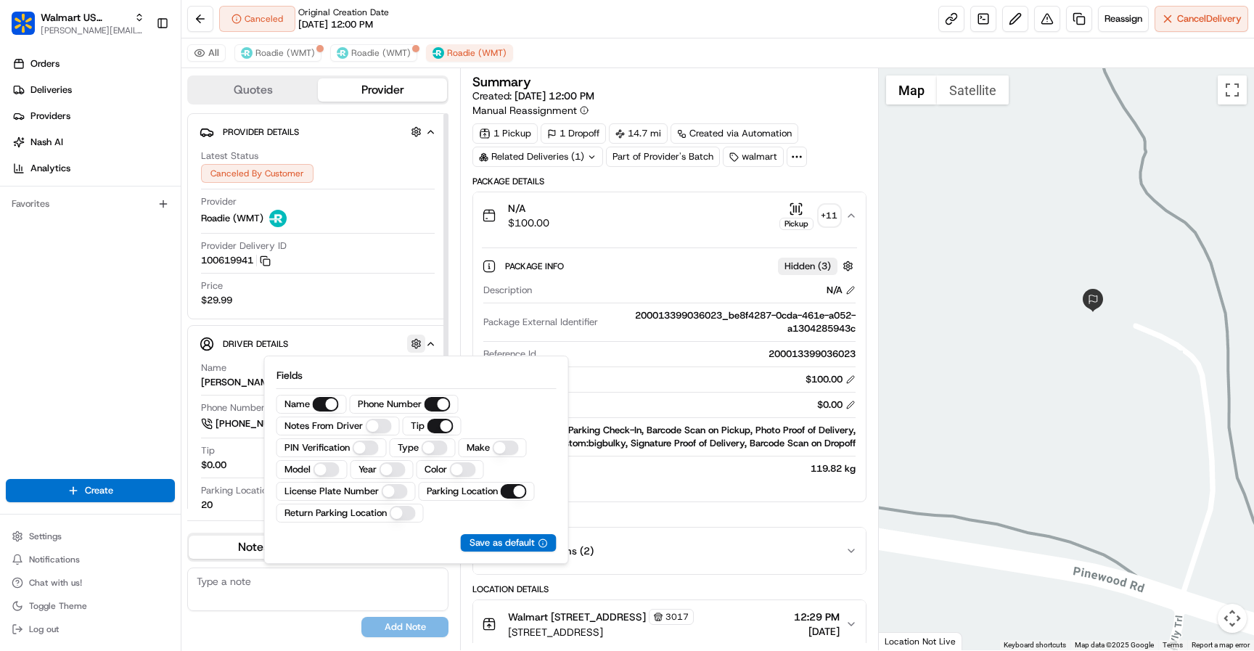
click at [411, 348] on button "button" at bounding box center [416, 343] width 18 height 18
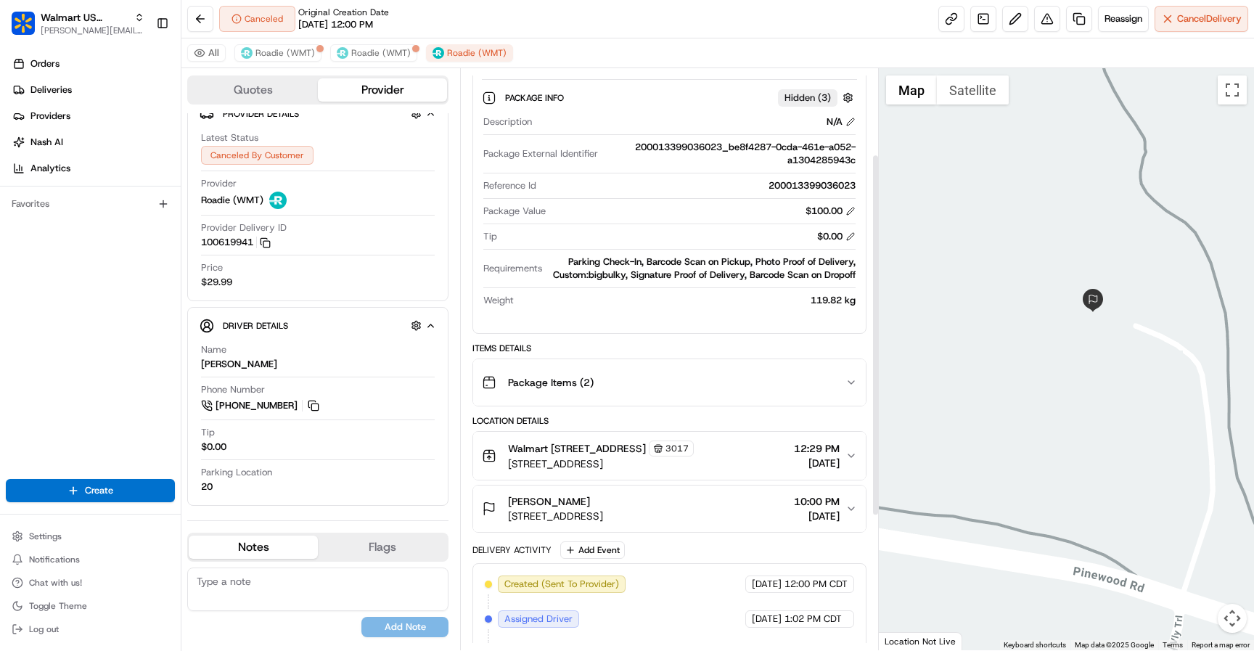
scroll to position [353, 0]
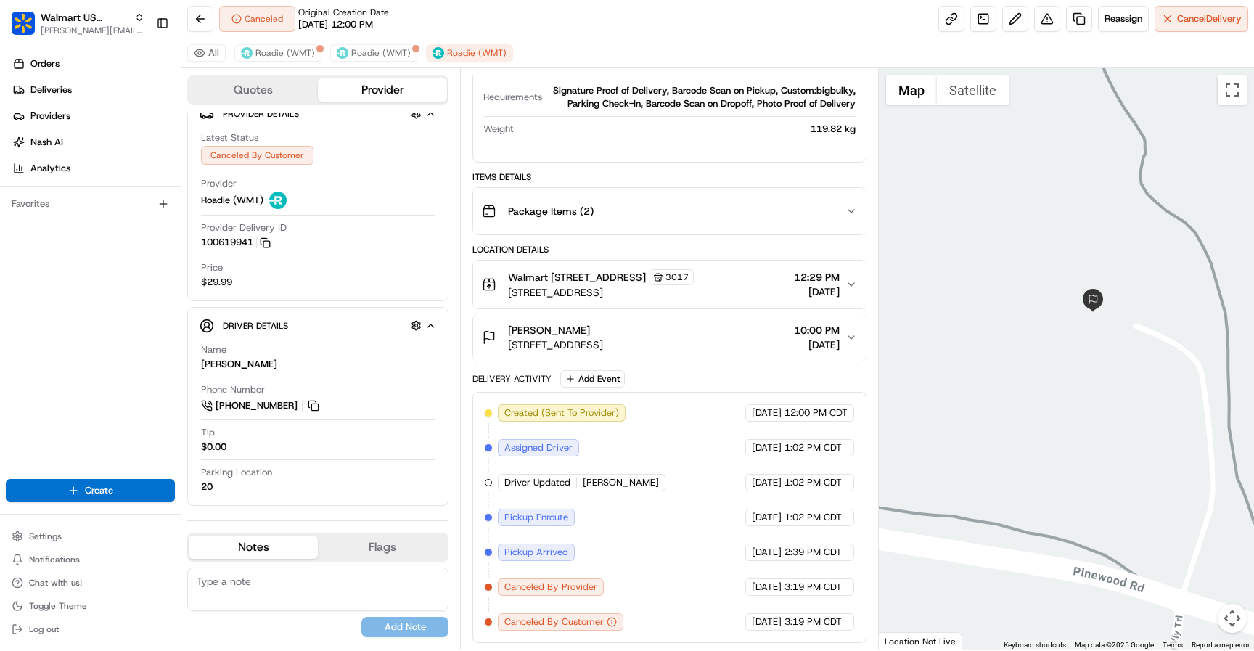
click at [752, 519] on span "[DATE]" at bounding box center [767, 517] width 30 height 13
click at [520, 556] on span "Pickup Arrived" at bounding box center [536, 552] width 64 height 13
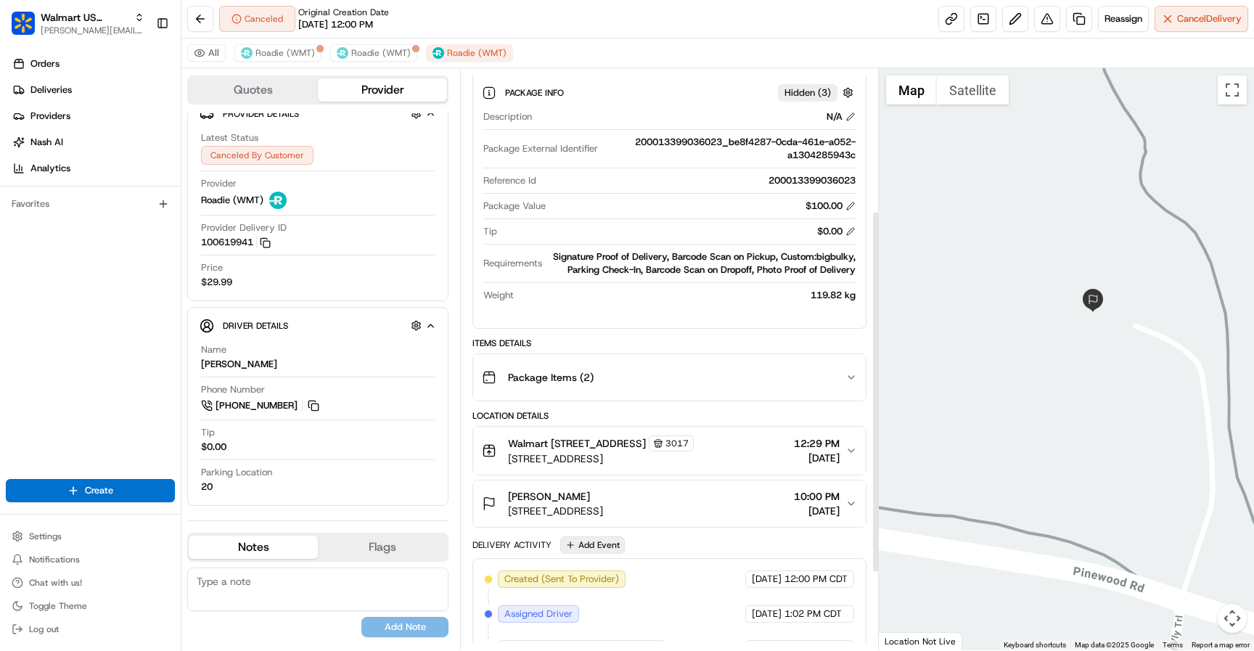
scroll to position [0, 0]
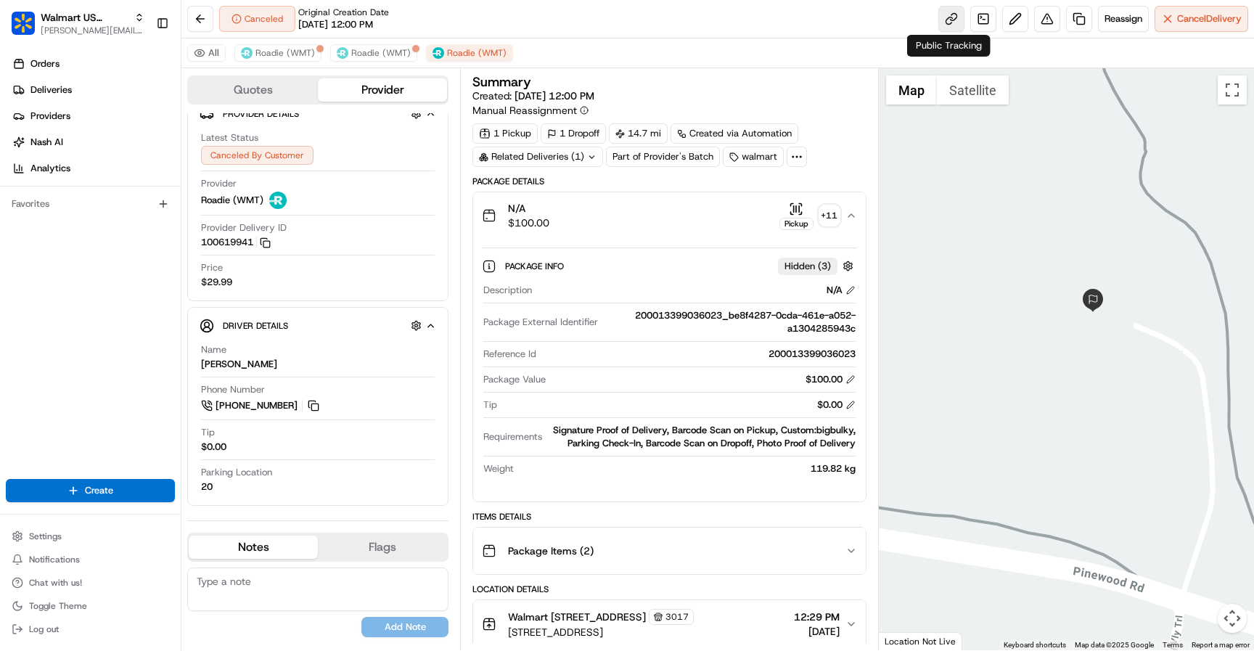
click at [940, 25] on link at bounding box center [951, 19] width 26 height 26
